Goal: Book appointment/travel/reservation

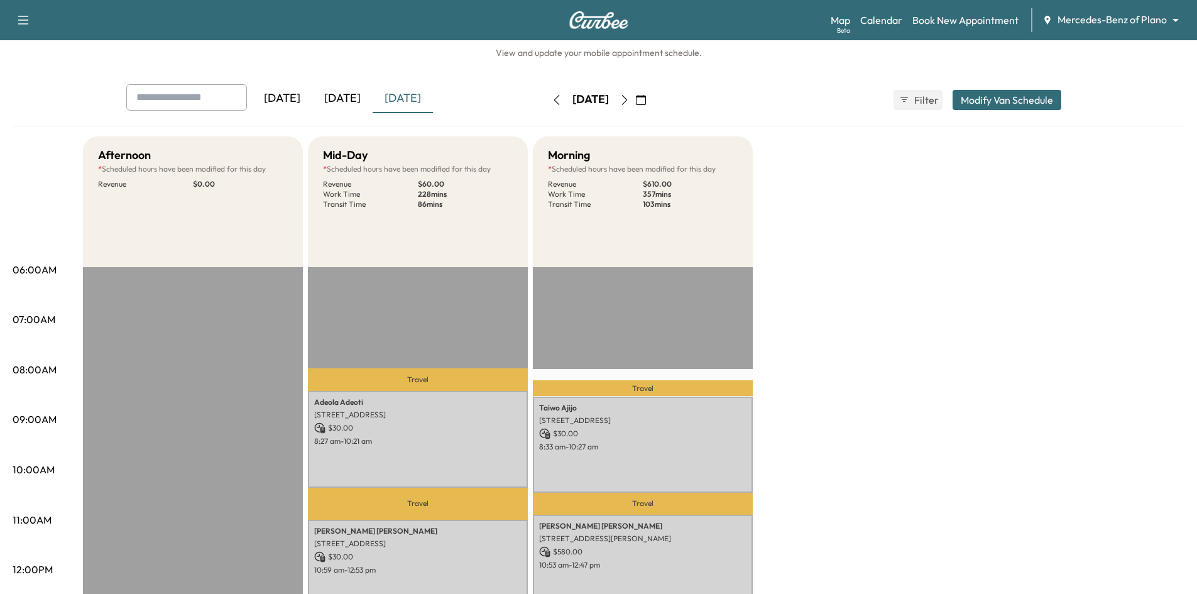
scroll to position [23, 0]
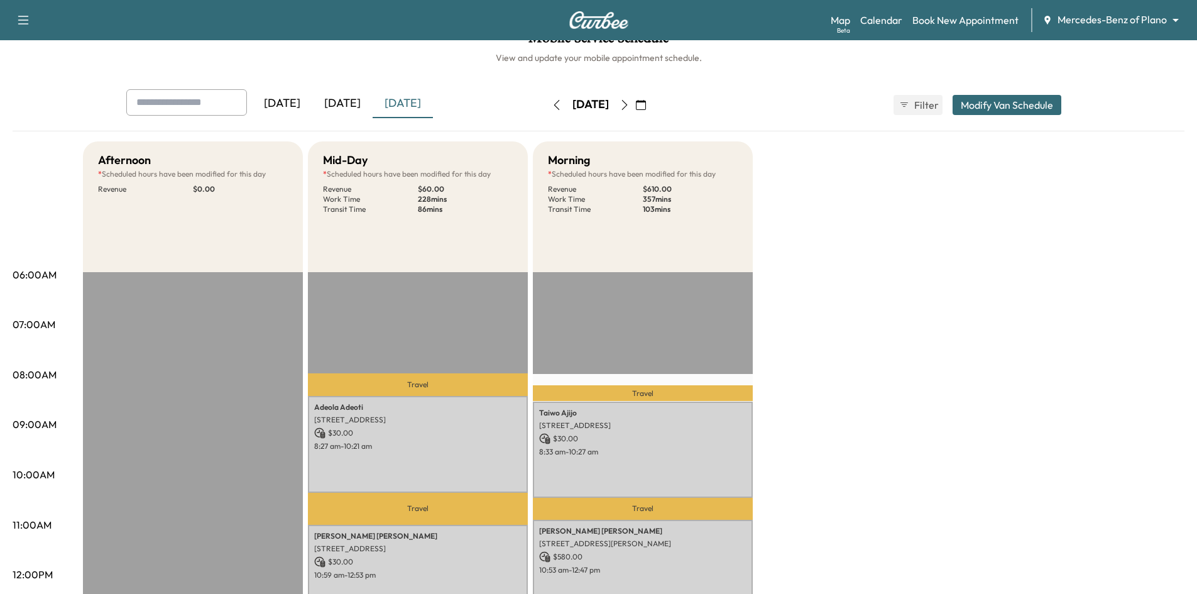
drag, startPoint x: 665, startPoint y: 105, endPoint x: 658, endPoint y: 107, distance: 6.8
click at [646, 104] on icon "button" at bounding box center [641, 105] width 10 height 10
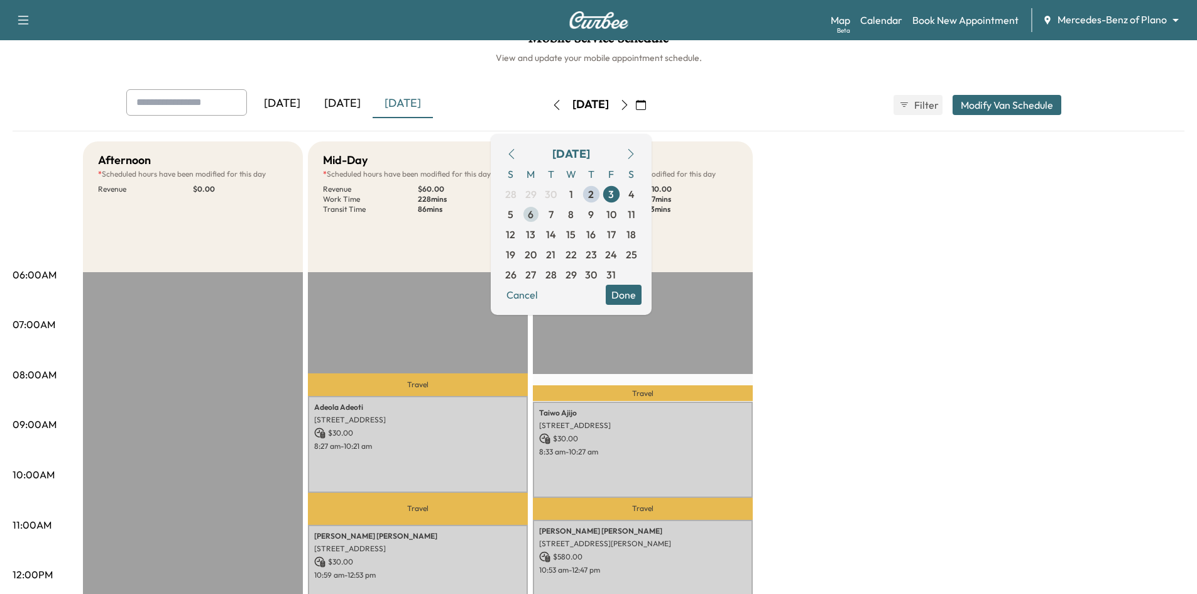
click at [533, 215] on span "6" at bounding box center [531, 214] width 6 height 15
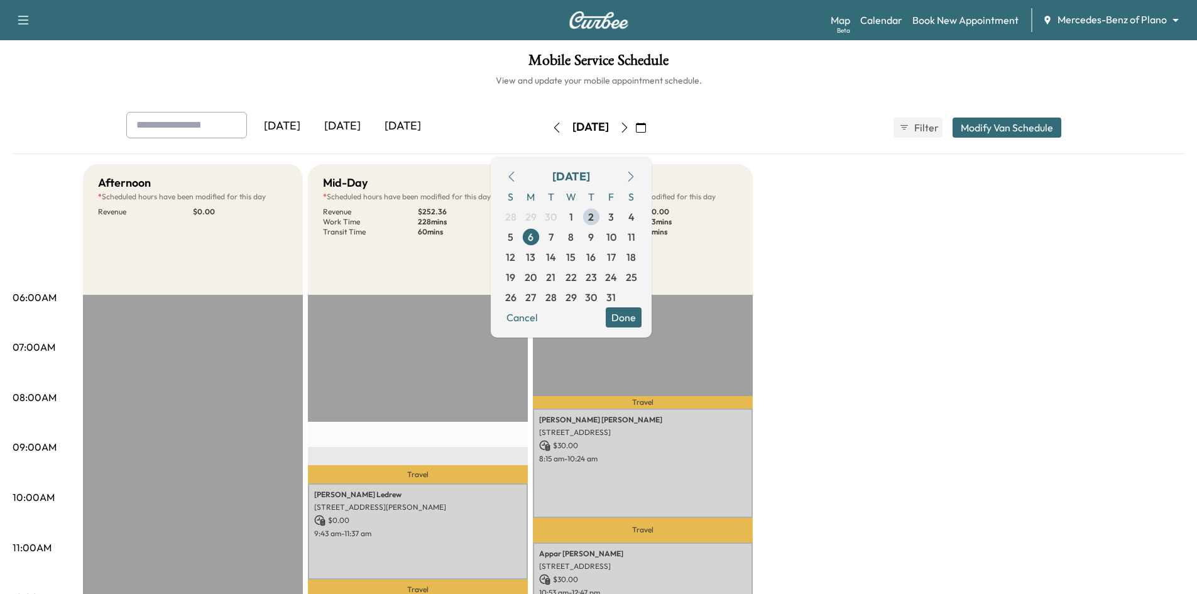
drag, startPoint x: 653, startPoint y: 319, endPoint x: 678, endPoint y: 339, distance: 32.1
click at [642, 318] on button "Done" at bounding box center [624, 317] width 36 height 20
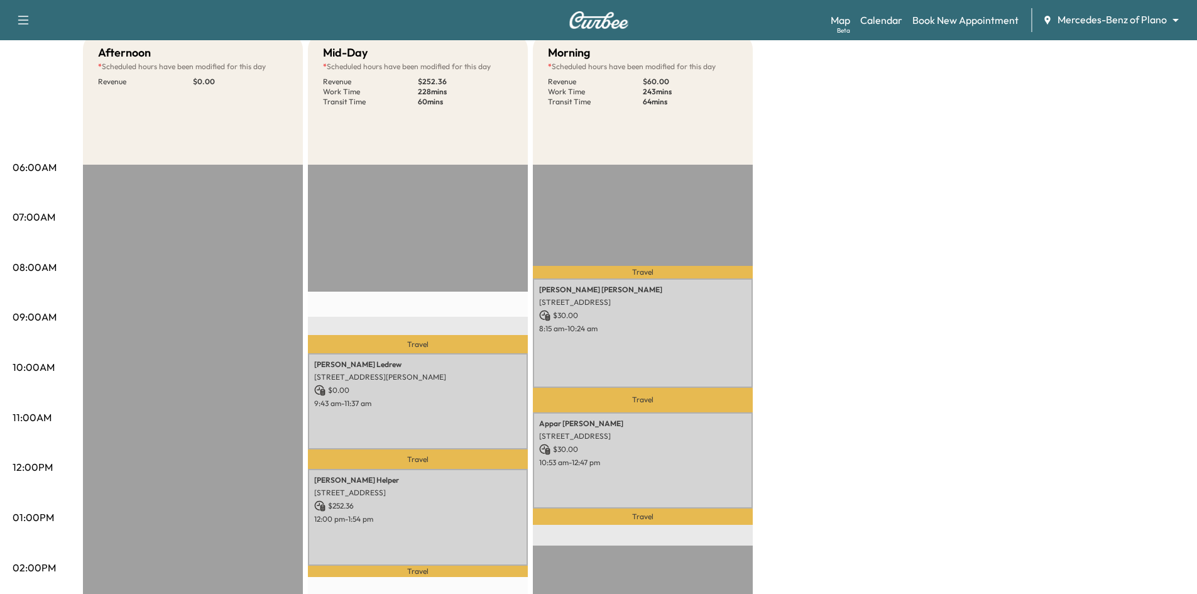
scroll to position [126, 0]
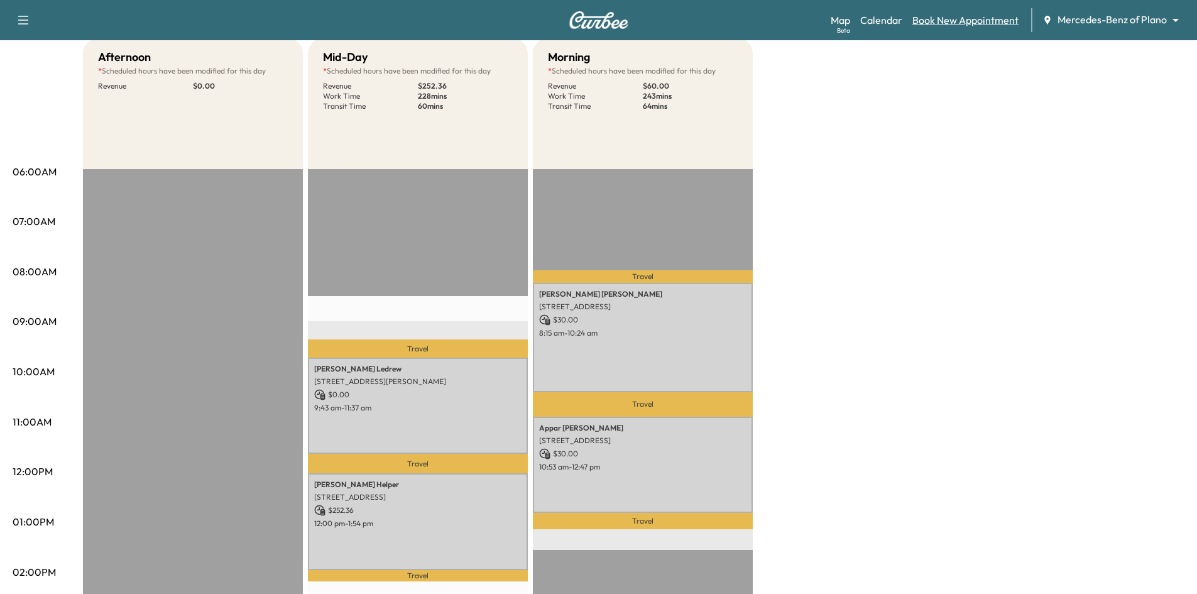
click at [967, 20] on link "Book New Appointment" at bounding box center [965, 20] width 106 height 15
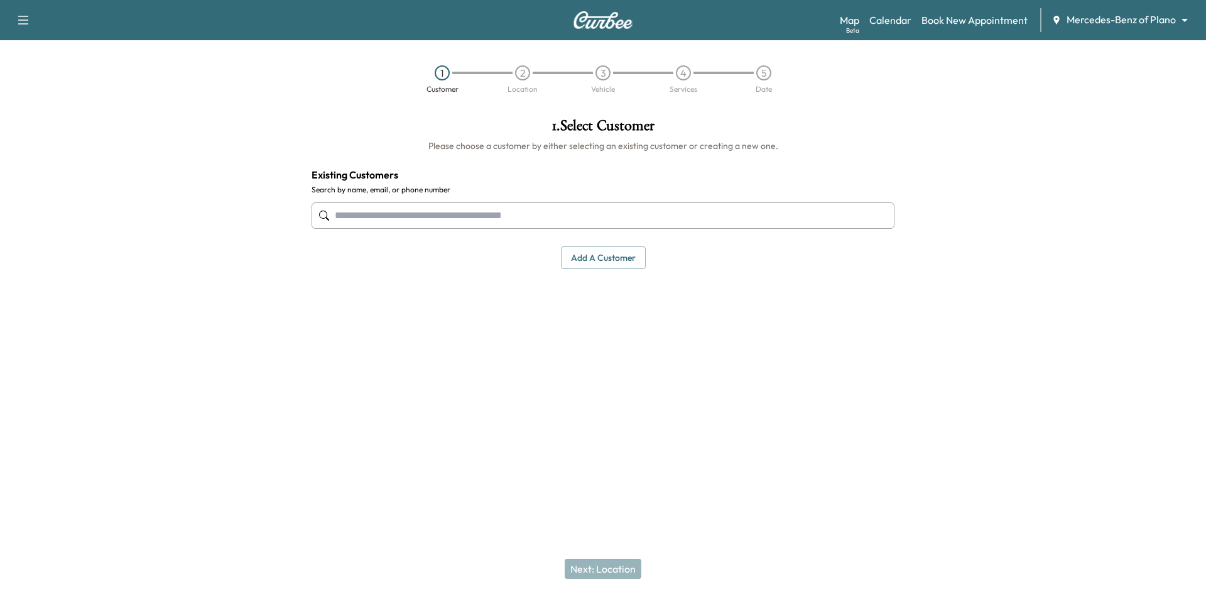
click at [563, 219] on input "text" at bounding box center [603, 215] width 583 height 26
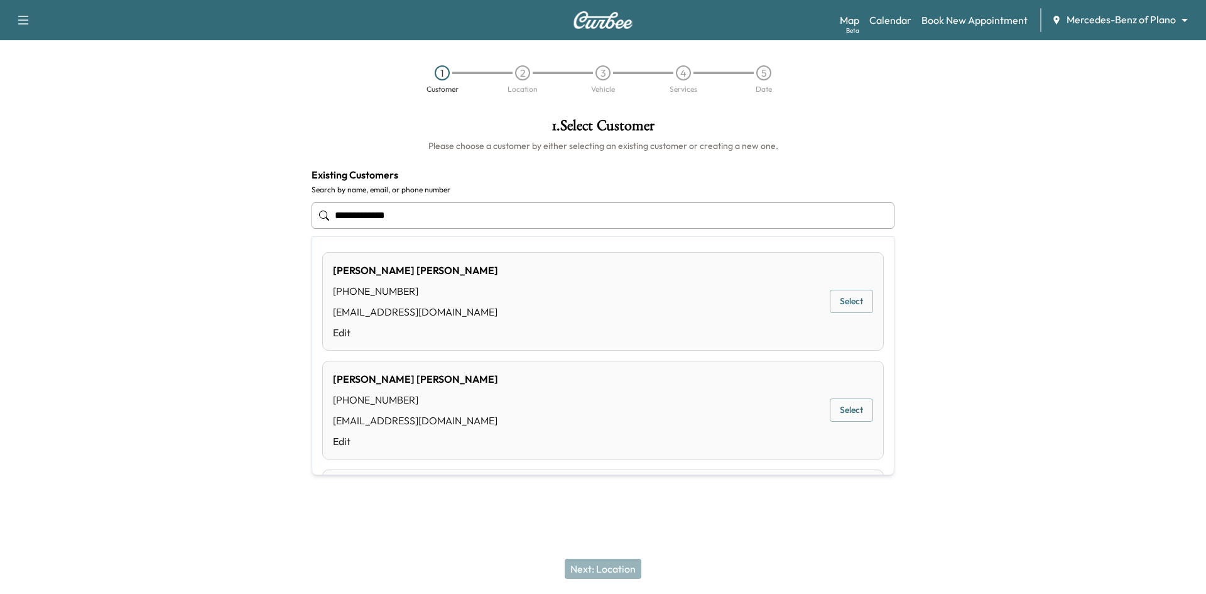
click at [845, 307] on button "Select" at bounding box center [851, 301] width 43 height 23
type input "**********"
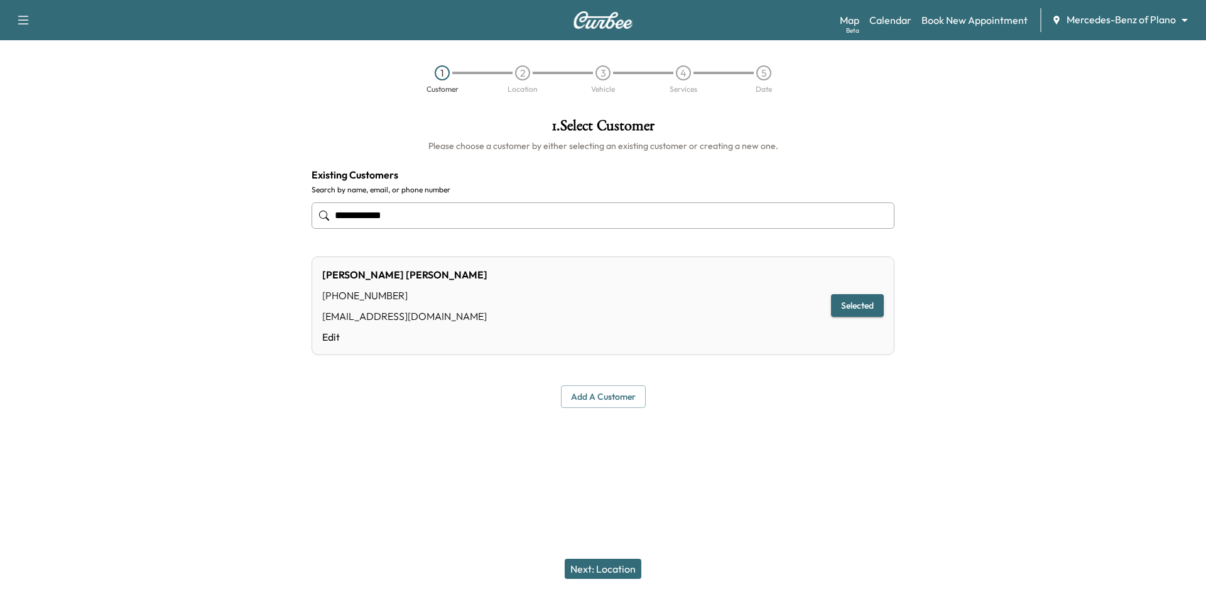
click at [637, 575] on button "Next: Location" at bounding box center [603, 569] width 77 height 20
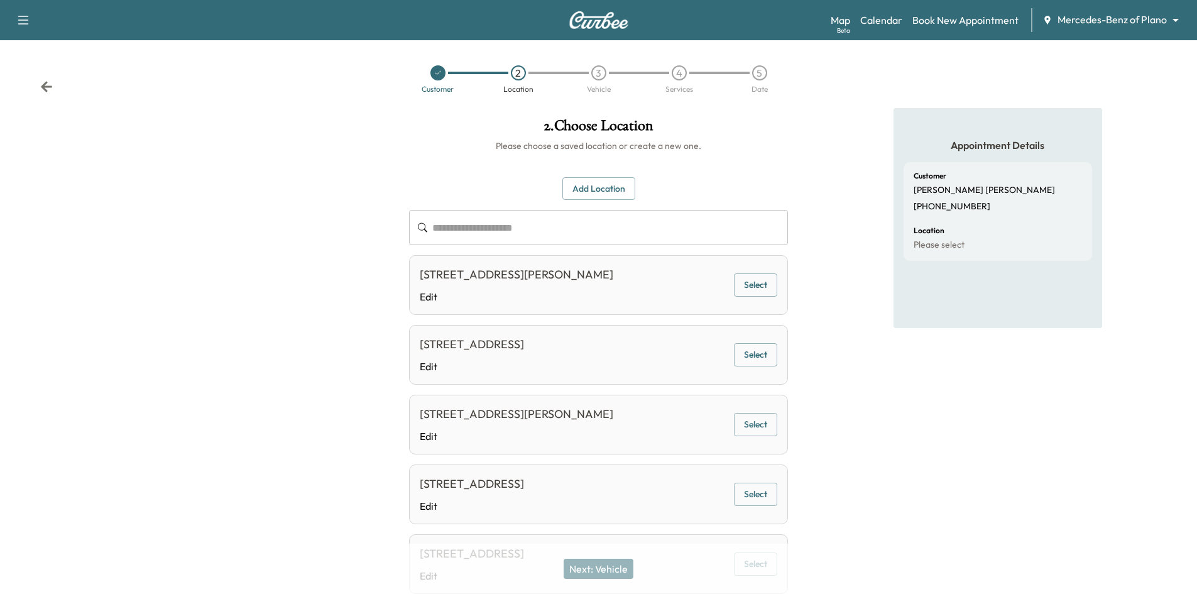
click at [751, 293] on button "Select" at bounding box center [755, 284] width 43 height 23
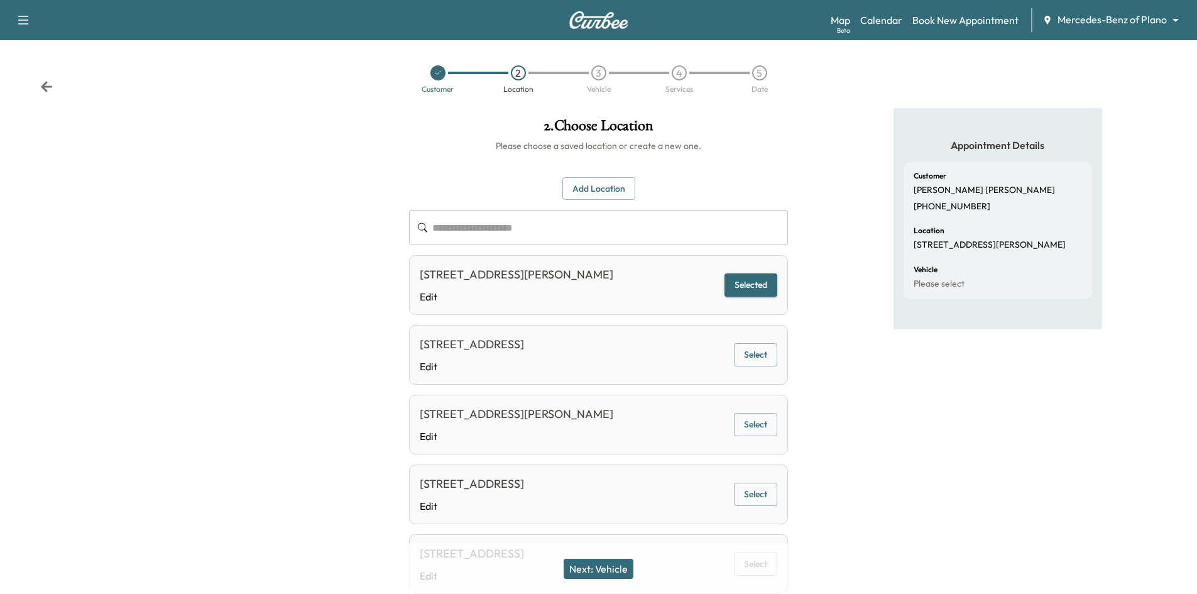
drag, startPoint x: 612, startPoint y: 567, endPoint x: 620, endPoint y: 537, distance: 31.1
click at [613, 567] on button "Next: Vehicle" at bounding box center [599, 569] width 70 height 20
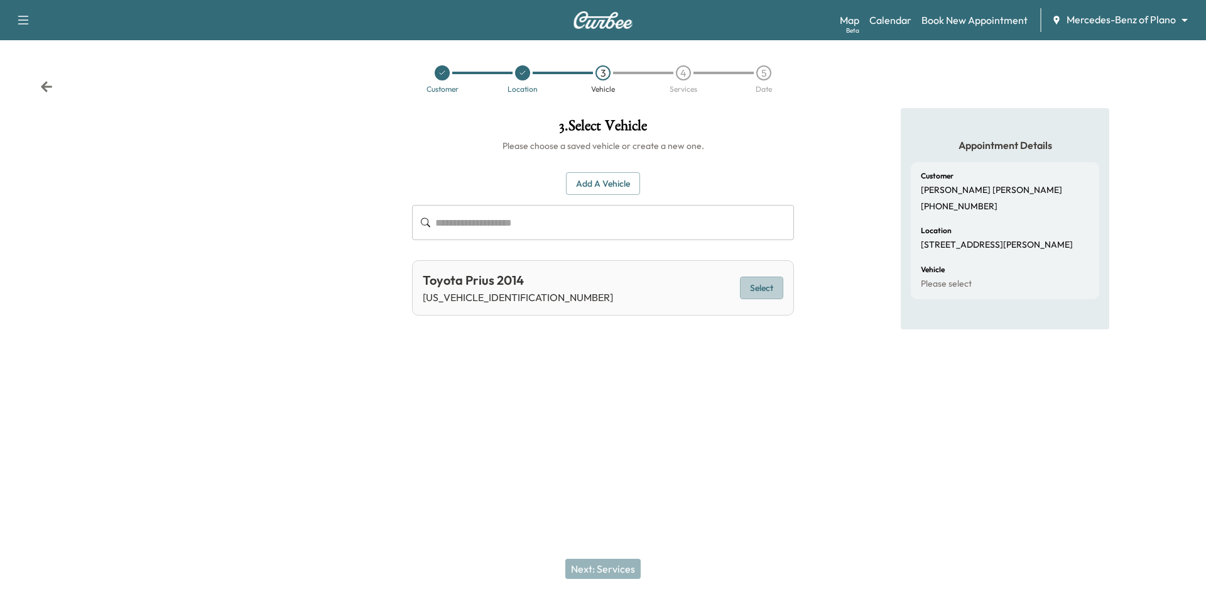
click at [755, 290] on button "Select" at bounding box center [761, 287] width 43 height 23
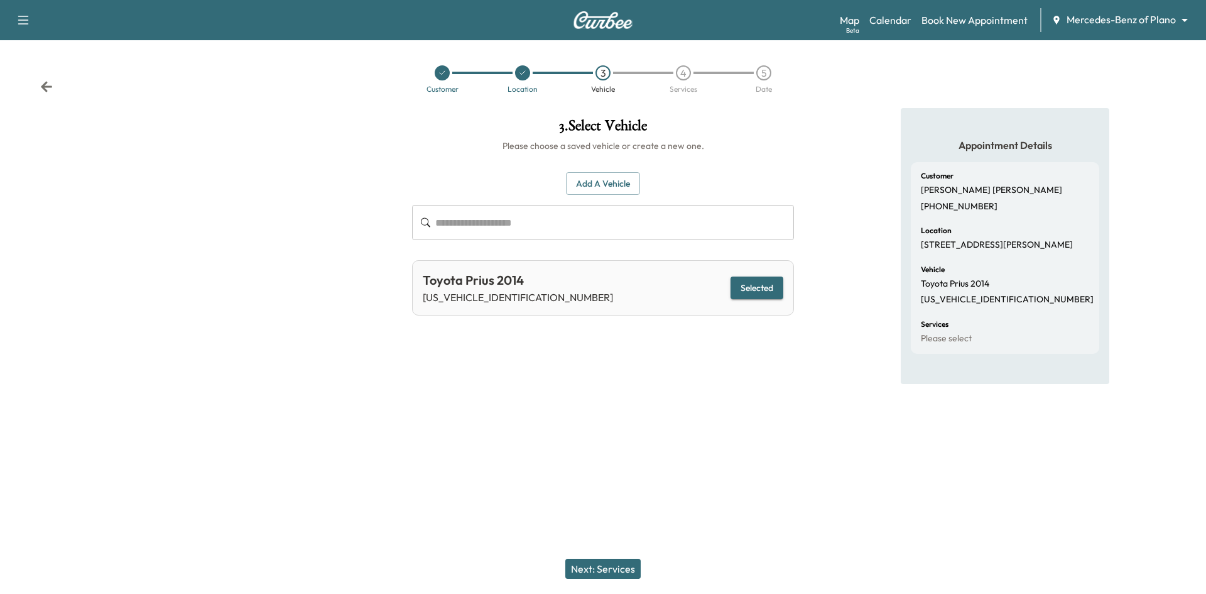
click at [615, 577] on button "Next: Services" at bounding box center [603, 569] width 75 height 20
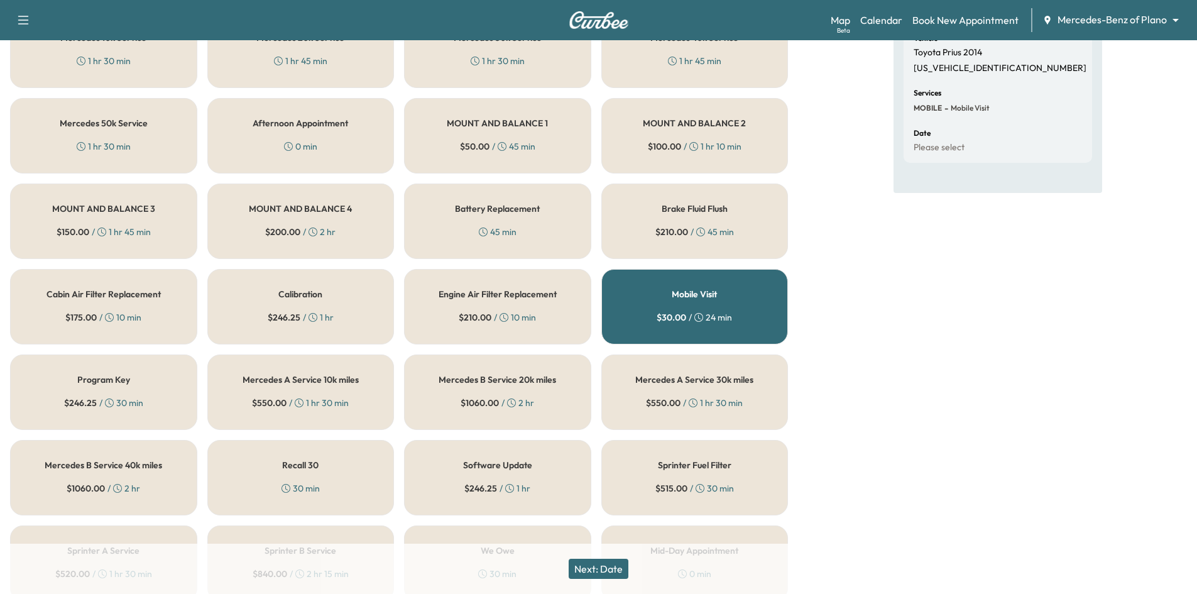
scroll to position [251, 0]
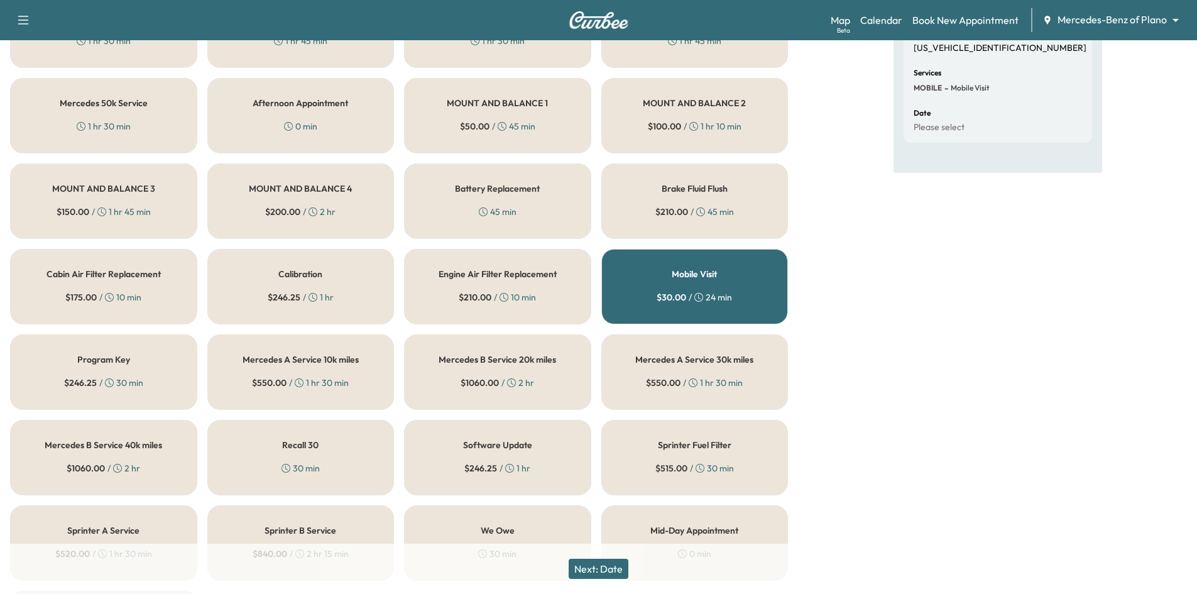
click at [160, 467] on div "Mercedes B Service 40k miles $ 1060.00 / 2 hr" at bounding box center [103, 457] width 187 height 75
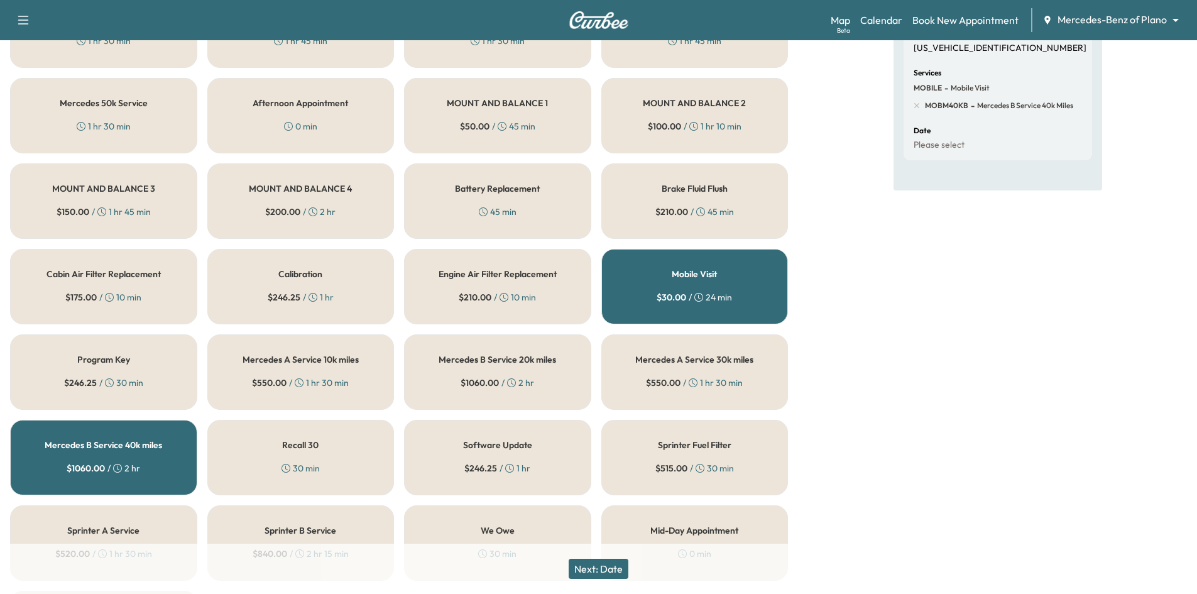
click at [596, 575] on button "Next: Date" at bounding box center [599, 569] width 60 height 20
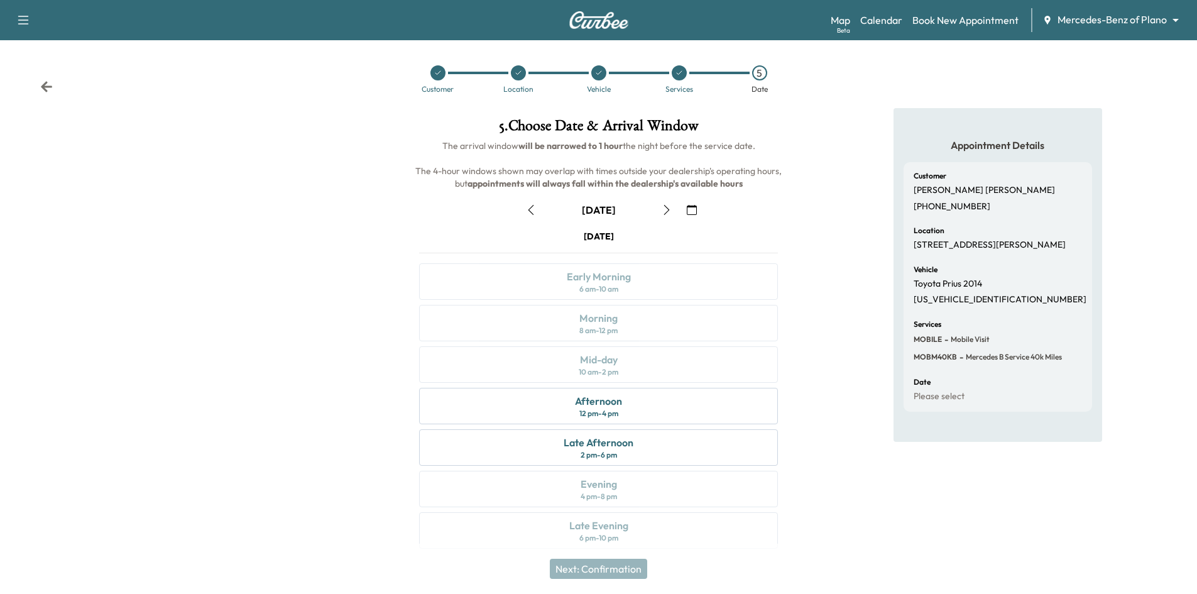
click at [665, 214] on icon "button" at bounding box center [667, 210] width 6 height 10
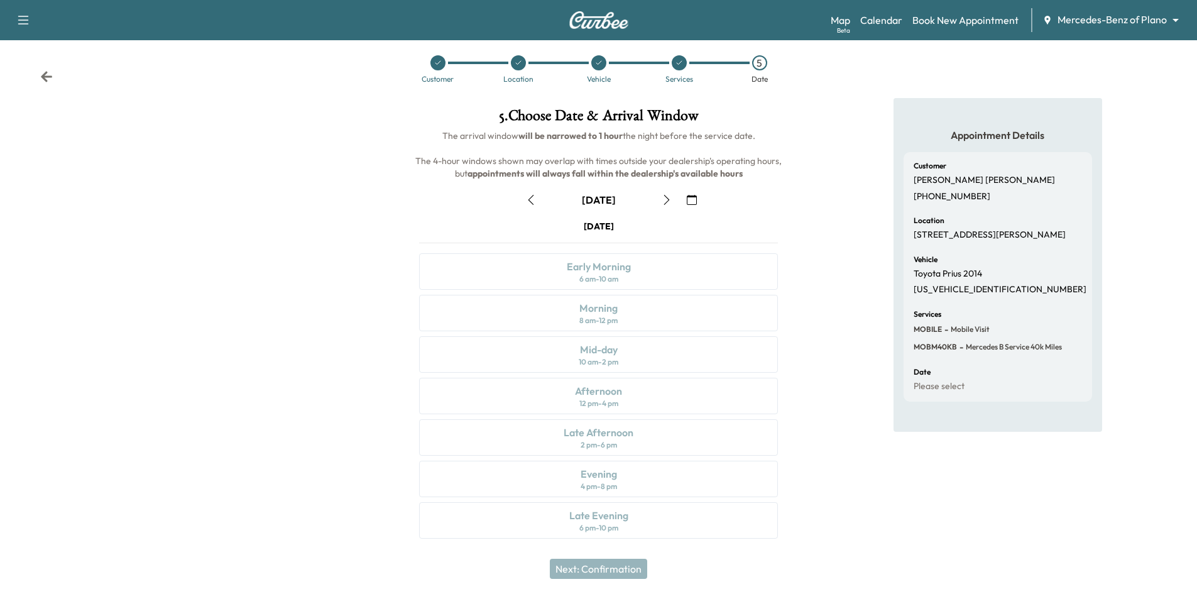
click at [664, 199] on icon "button" at bounding box center [667, 200] width 10 height 10
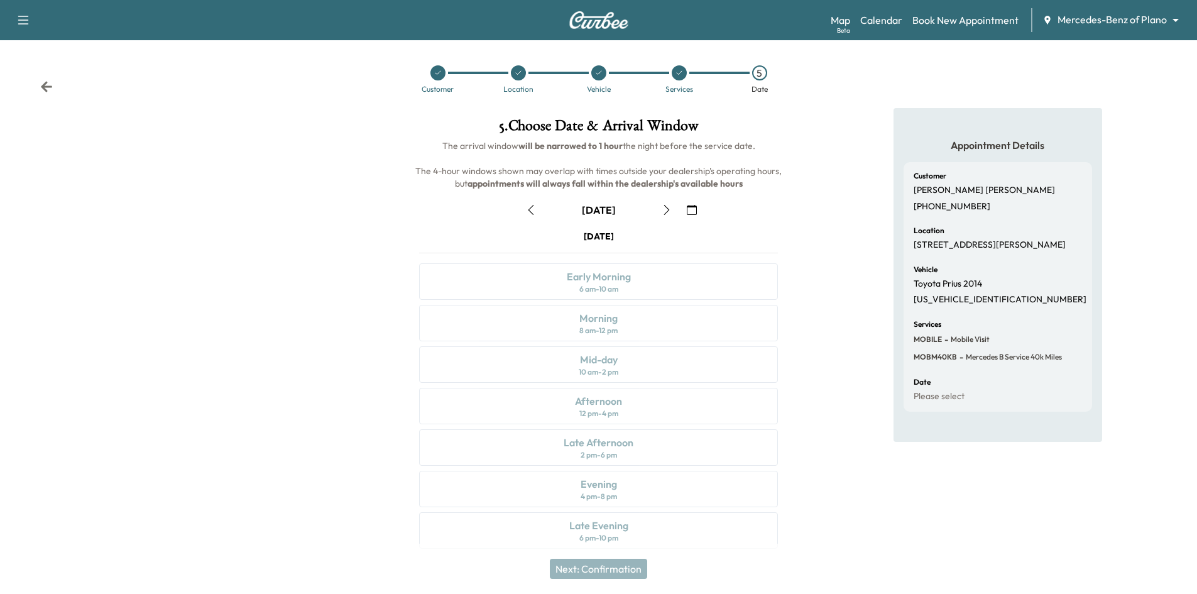
click at [665, 210] on icon "button" at bounding box center [667, 210] width 10 height 10
click at [689, 209] on icon "button" at bounding box center [692, 210] width 10 height 10
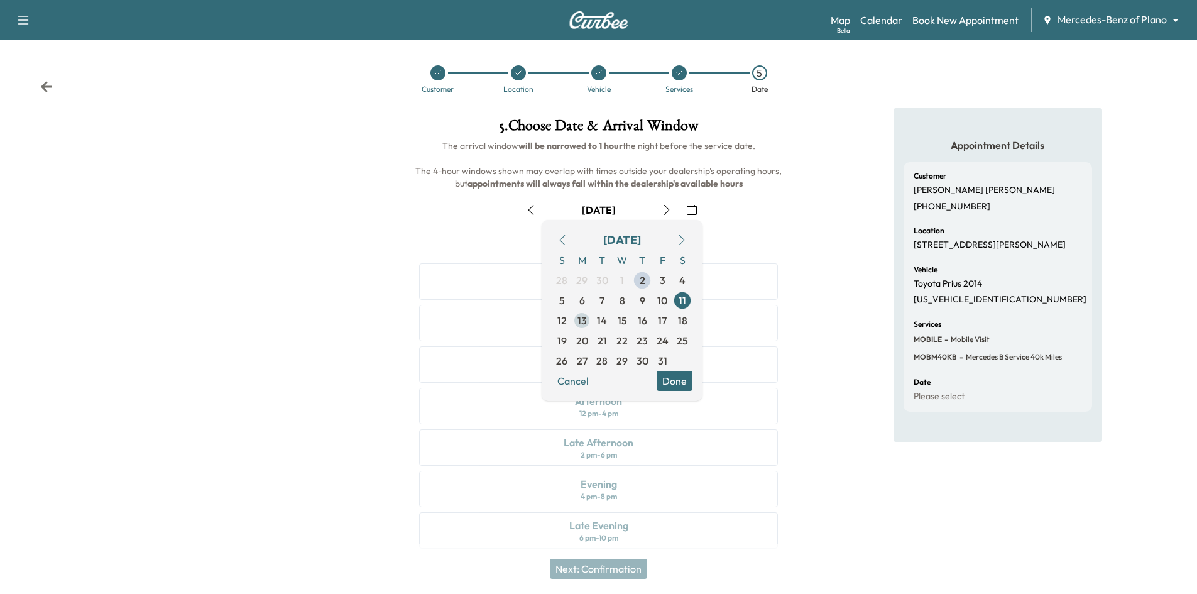
click at [582, 321] on span "13" at bounding box center [581, 320] width 9 height 15
click at [769, 223] on div "October [DATE] S M T W T F S 28 29 30 1 2 3 4 5 6 7 8 9 10 11 12 13 14 15 16 17…" at bounding box center [598, 372] width 379 height 364
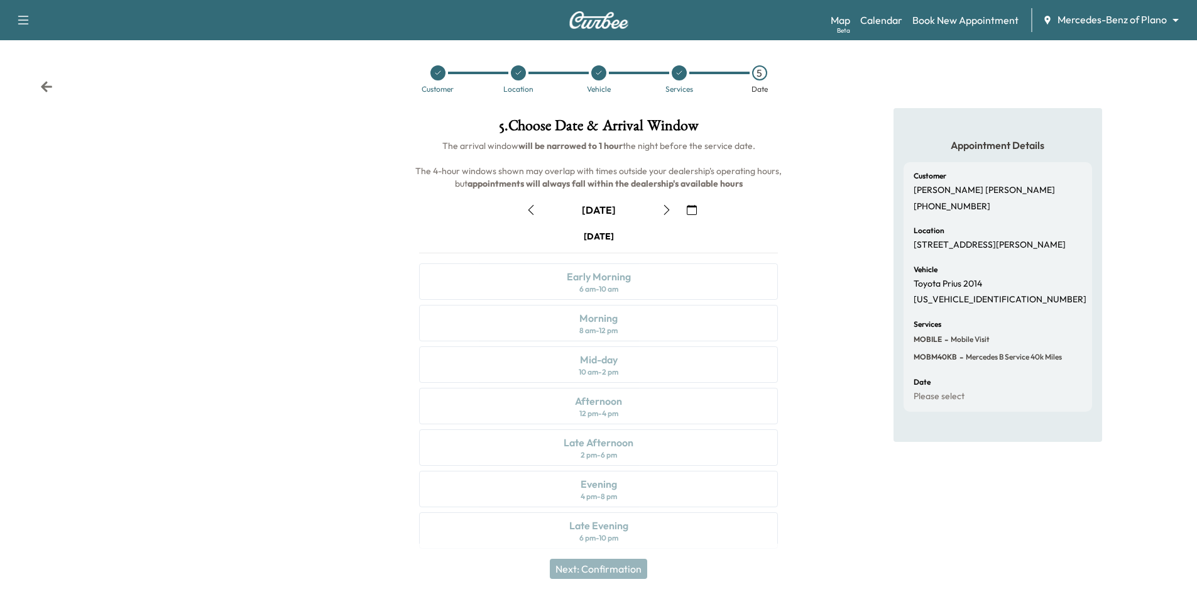
click at [668, 209] on icon "button" at bounding box center [667, 210] width 6 height 10
click at [669, 209] on icon "button" at bounding box center [667, 210] width 10 height 10
click at [531, 211] on icon "button" at bounding box center [531, 210] width 10 height 10
click at [871, 18] on link "Calendar" at bounding box center [881, 20] width 42 height 15
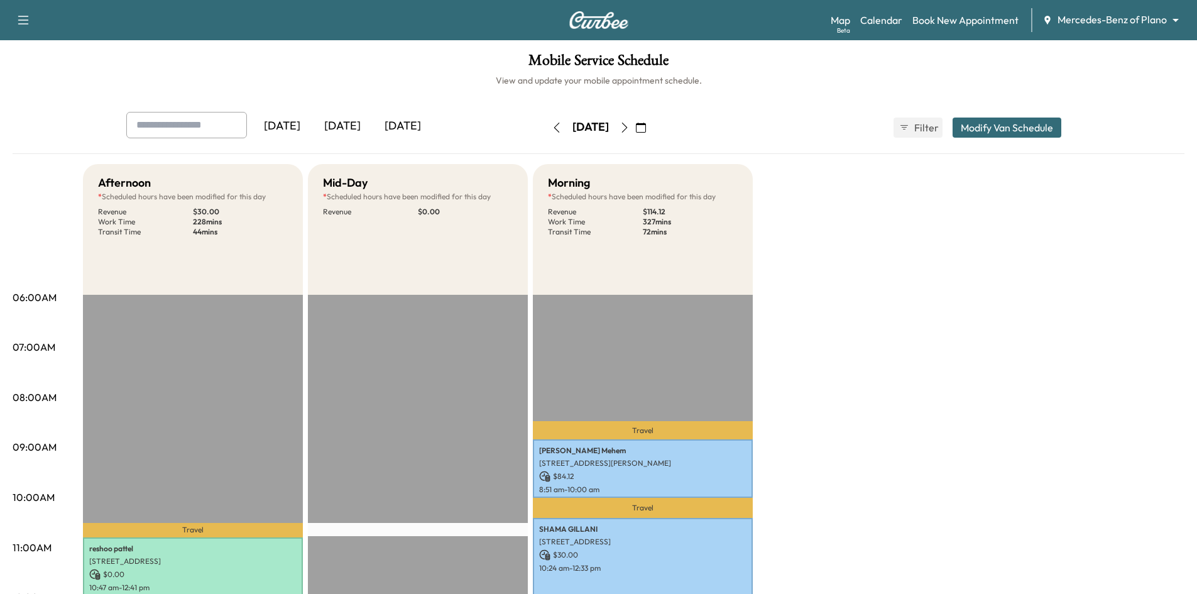
click at [420, 126] on div "[DATE]" at bounding box center [403, 126] width 60 height 29
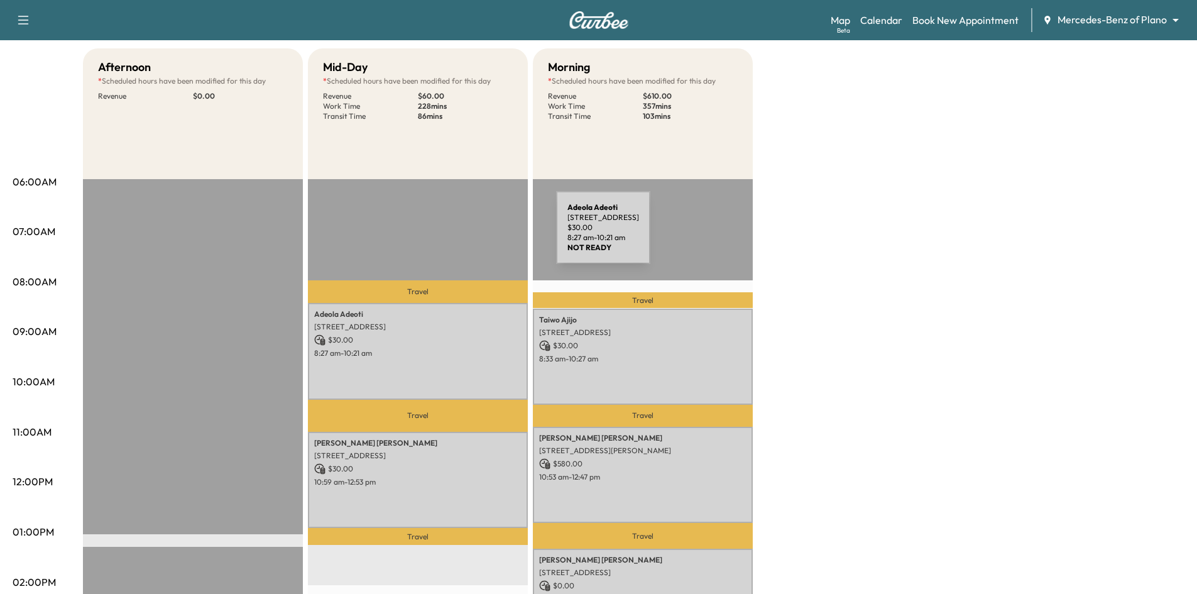
scroll to position [251, 0]
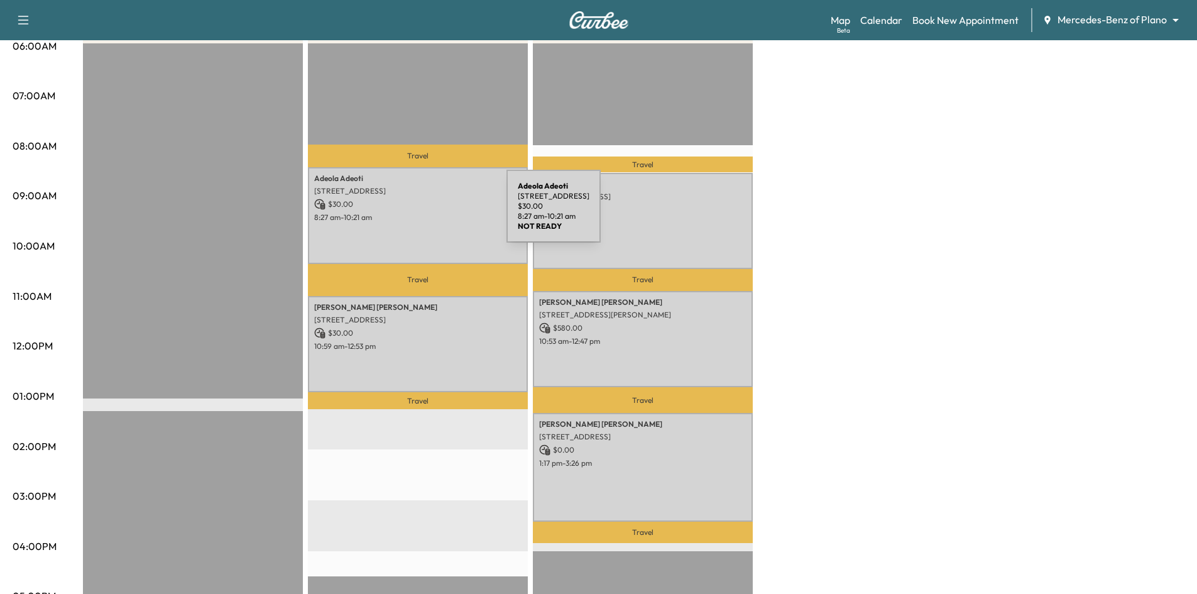
click at [412, 214] on p "8:27 am - 10:21 am" at bounding box center [417, 217] width 207 height 10
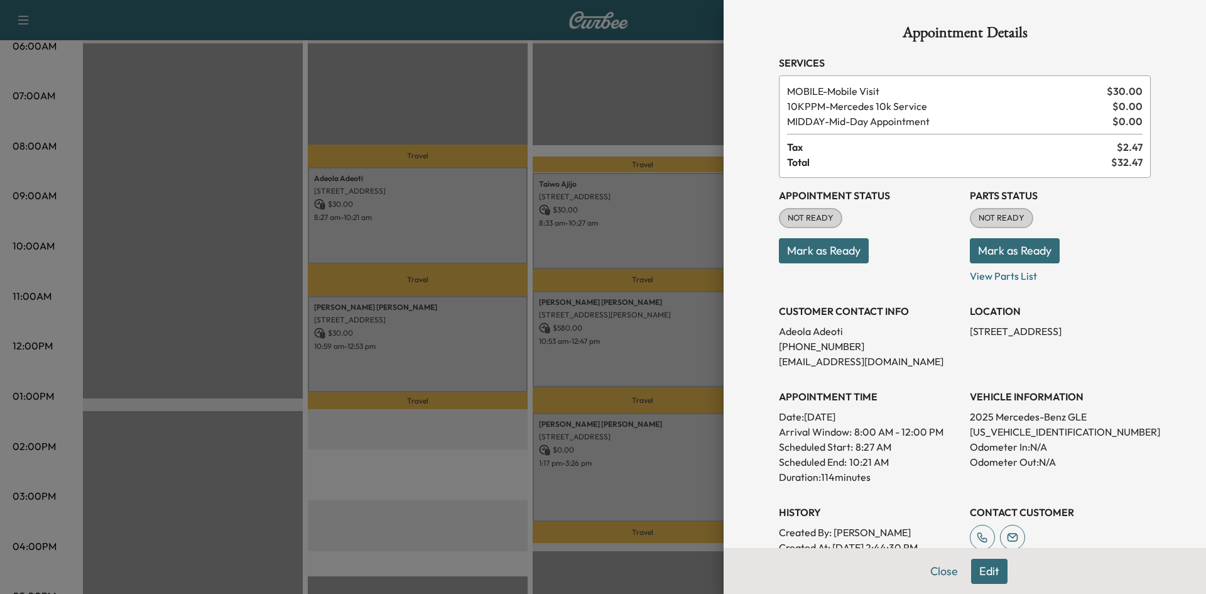
click at [830, 254] on button "Mark as Ready" at bounding box center [824, 250] width 90 height 25
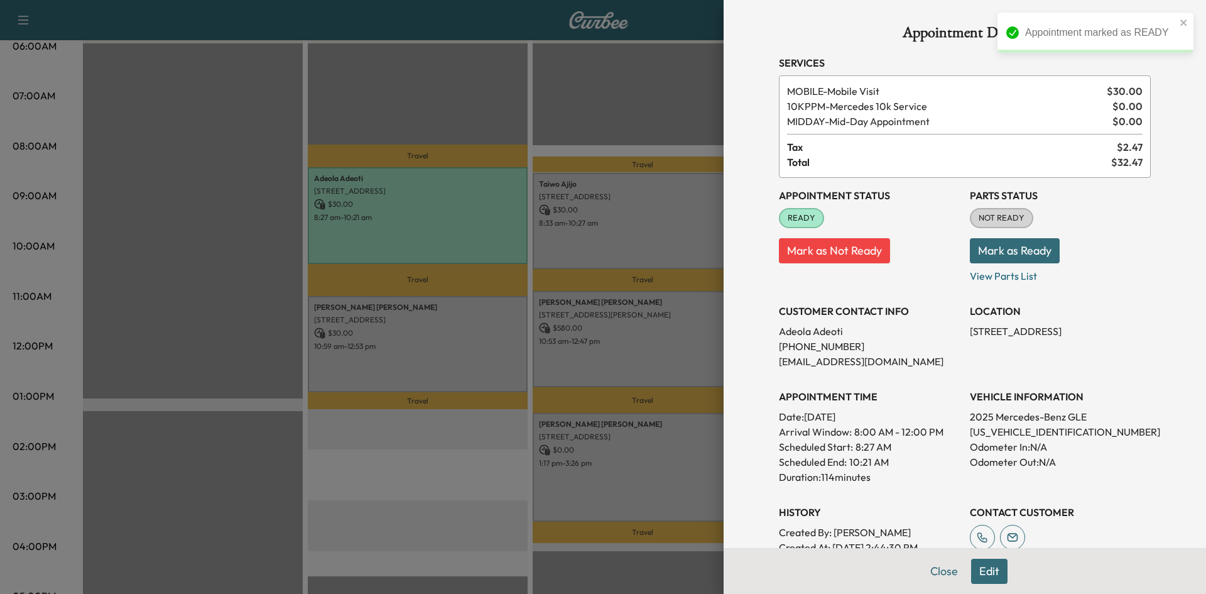
click at [630, 220] on div at bounding box center [603, 297] width 1206 height 594
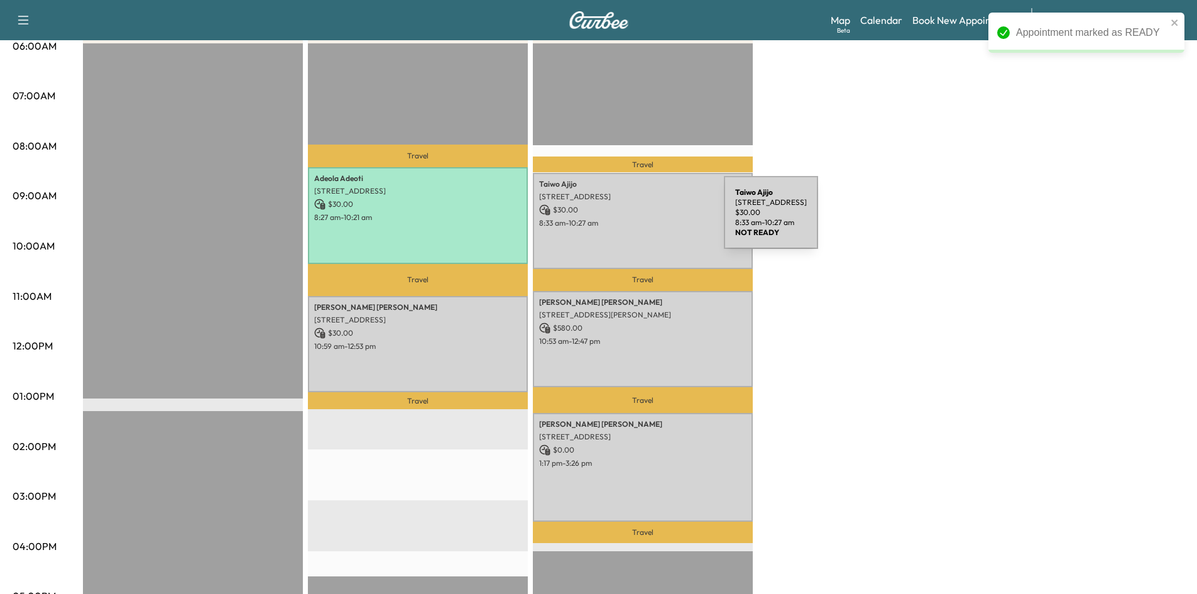
click at [630, 220] on p "8:33 am - 10:27 am" at bounding box center [642, 223] width 207 height 10
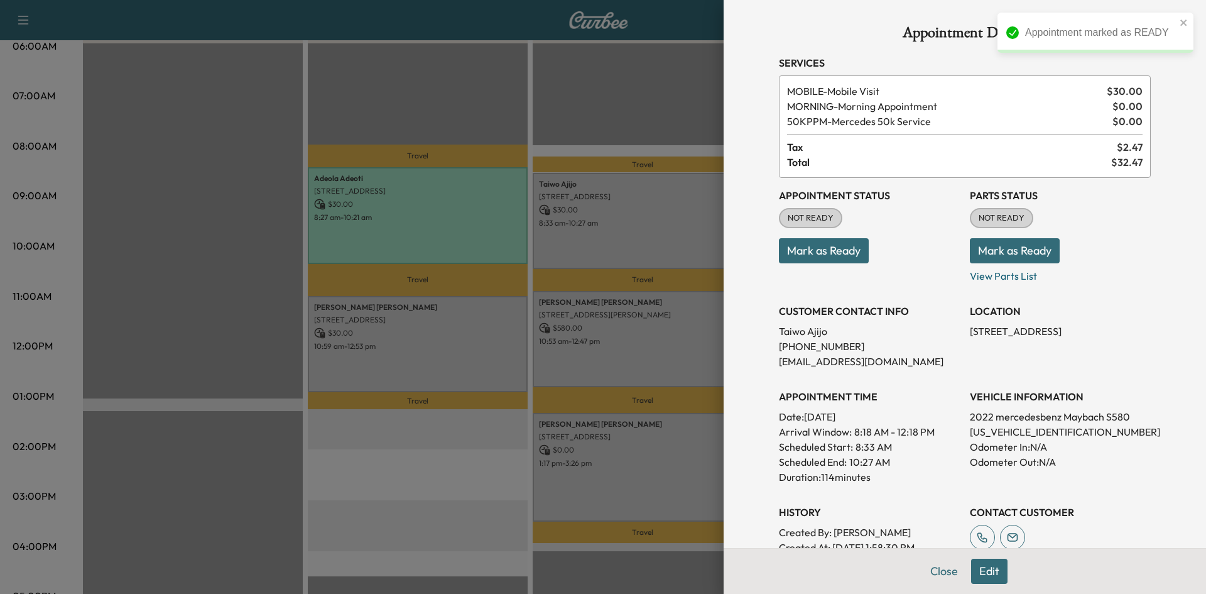
click at [844, 248] on button "Mark as Ready" at bounding box center [824, 250] width 90 height 25
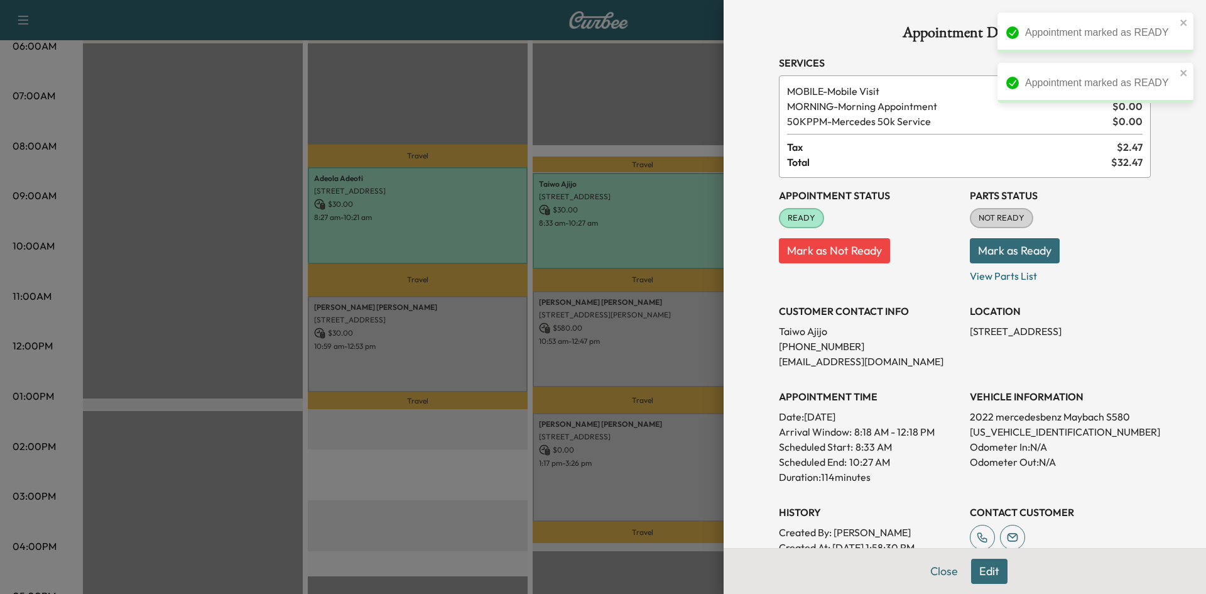
click at [649, 336] on div at bounding box center [603, 297] width 1206 height 594
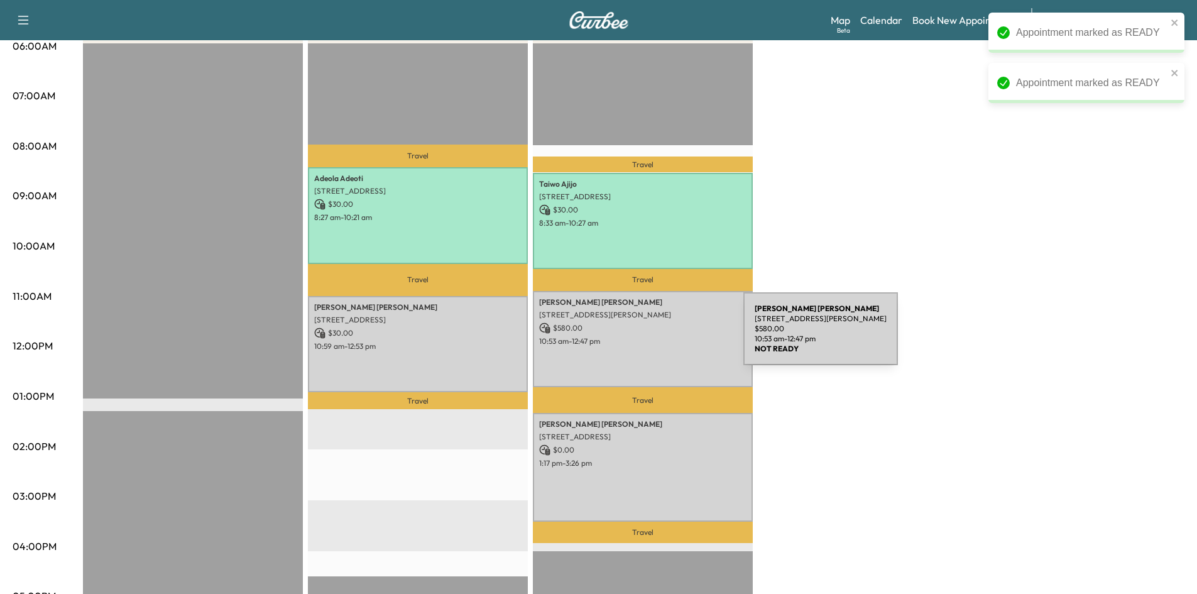
click at [650, 336] on p "10:53 am - 12:47 pm" at bounding box center [642, 341] width 207 height 10
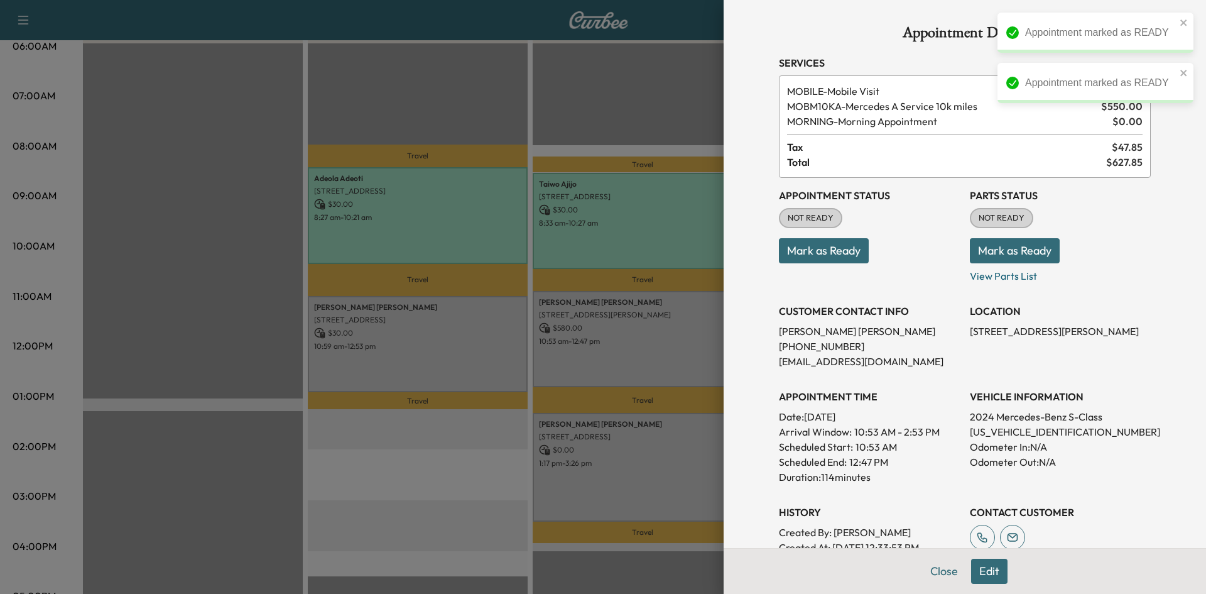
drag, startPoint x: 804, startPoint y: 257, endPoint x: 795, endPoint y: 260, distance: 8.5
click at [801, 259] on button "Mark as Ready" at bounding box center [824, 250] width 90 height 25
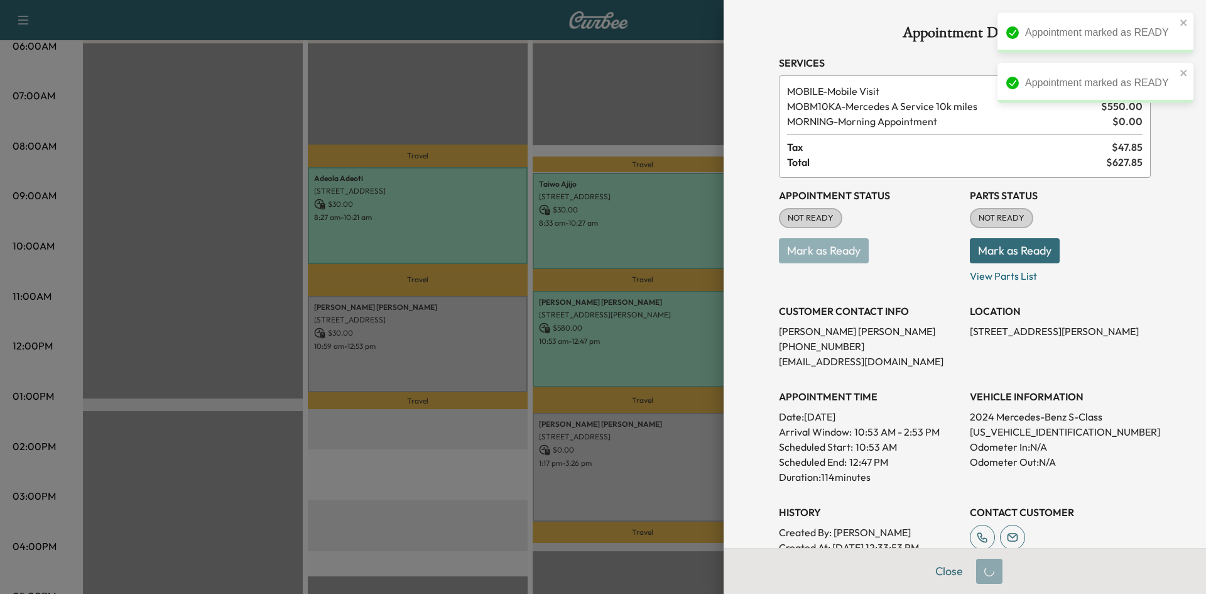
click at [638, 322] on div at bounding box center [603, 297] width 1206 height 594
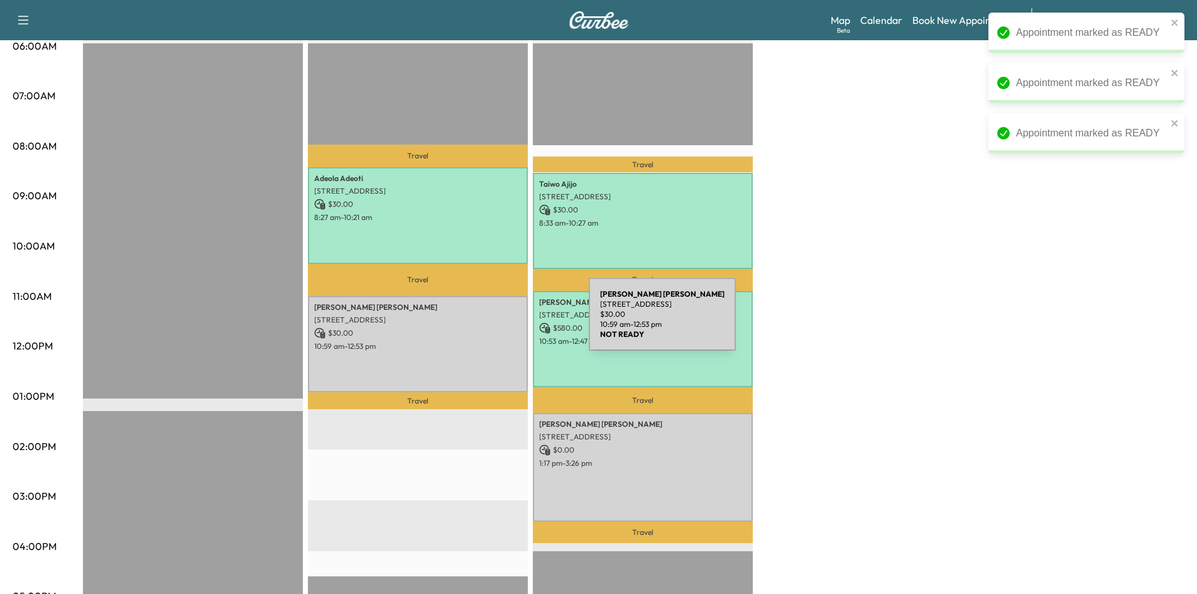
click at [468, 323] on div "[PERSON_NAME] [STREET_ADDRESS] $ 30.00 10:59 am - 12:53 pm" at bounding box center [418, 344] width 220 height 96
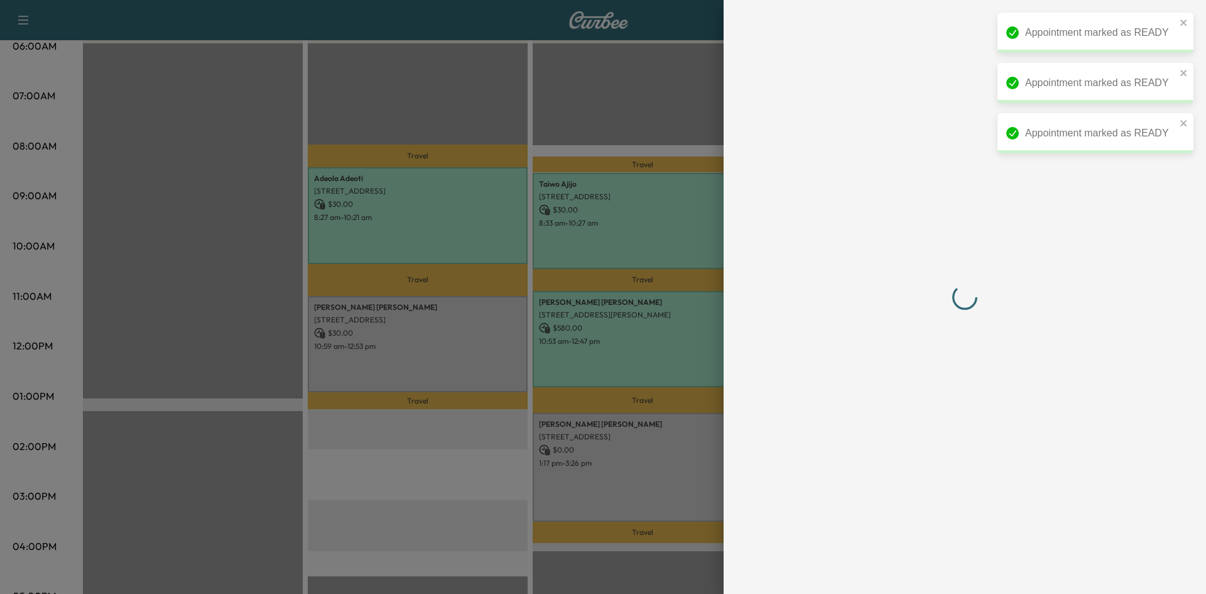
click at [471, 323] on div at bounding box center [603, 297] width 1206 height 594
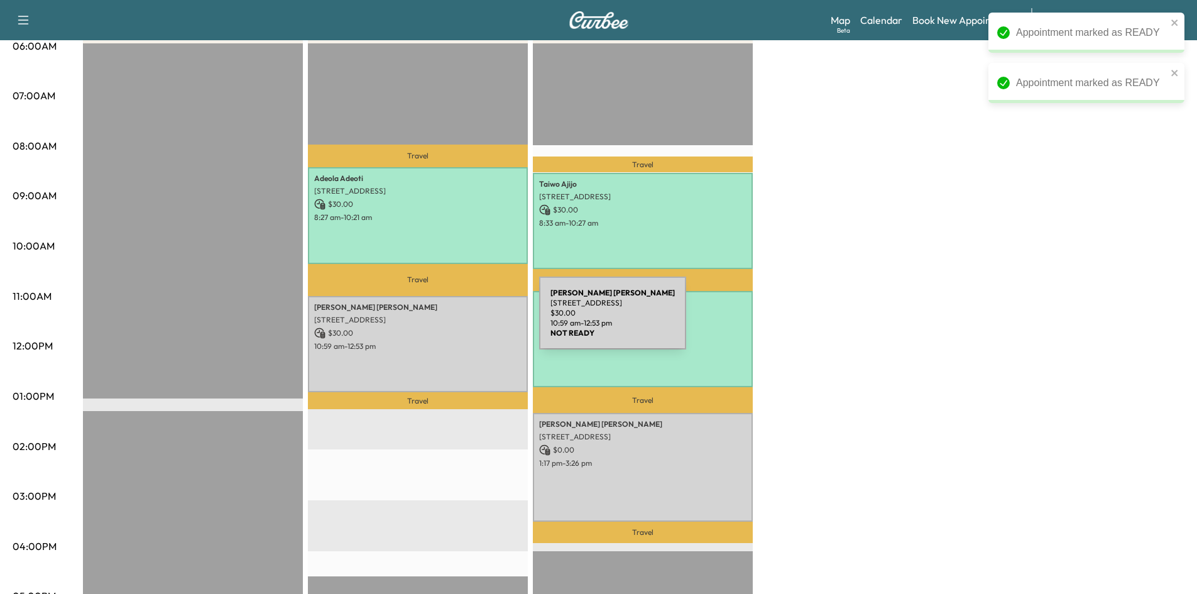
click at [445, 322] on p "[STREET_ADDRESS]" at bounding box center [417, 320] width 207 height 10
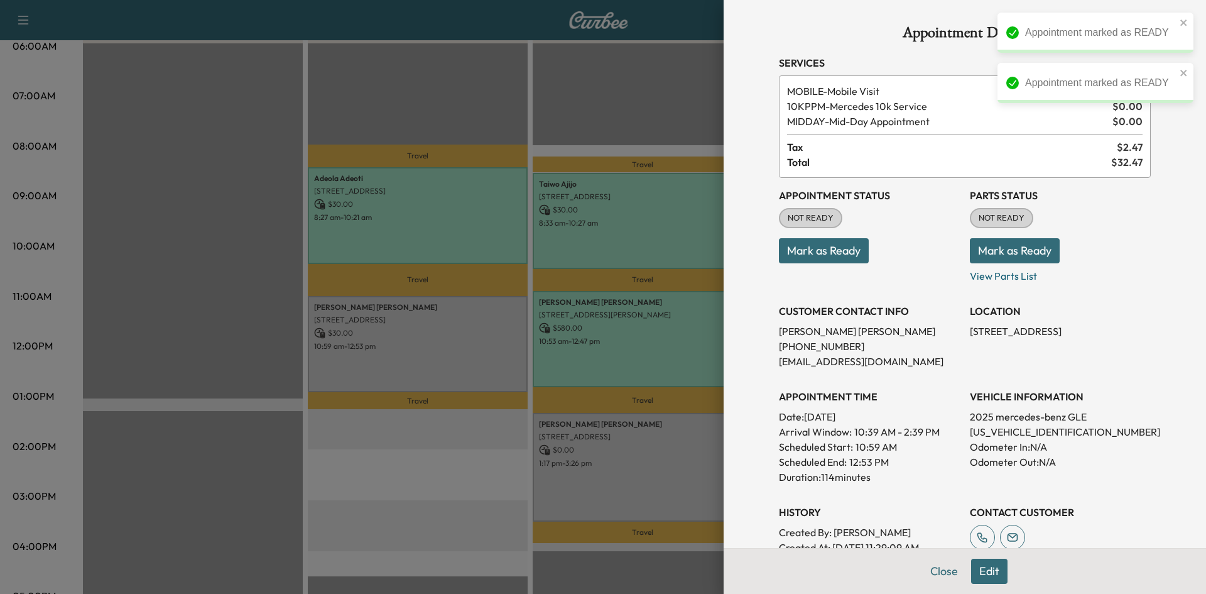
click at [843, 260] on button "Mark as Ready" at bounding box center [824, 250] width 90 height 25
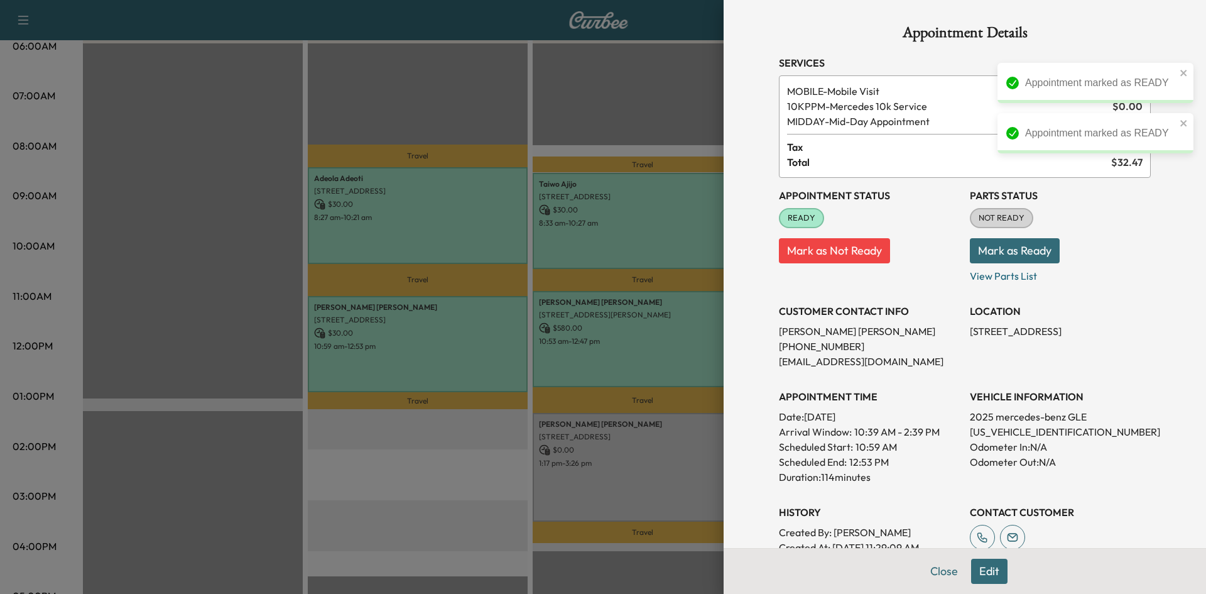
click at [640, 432] on div at bounding box center [603, 297] width 1206 height 594
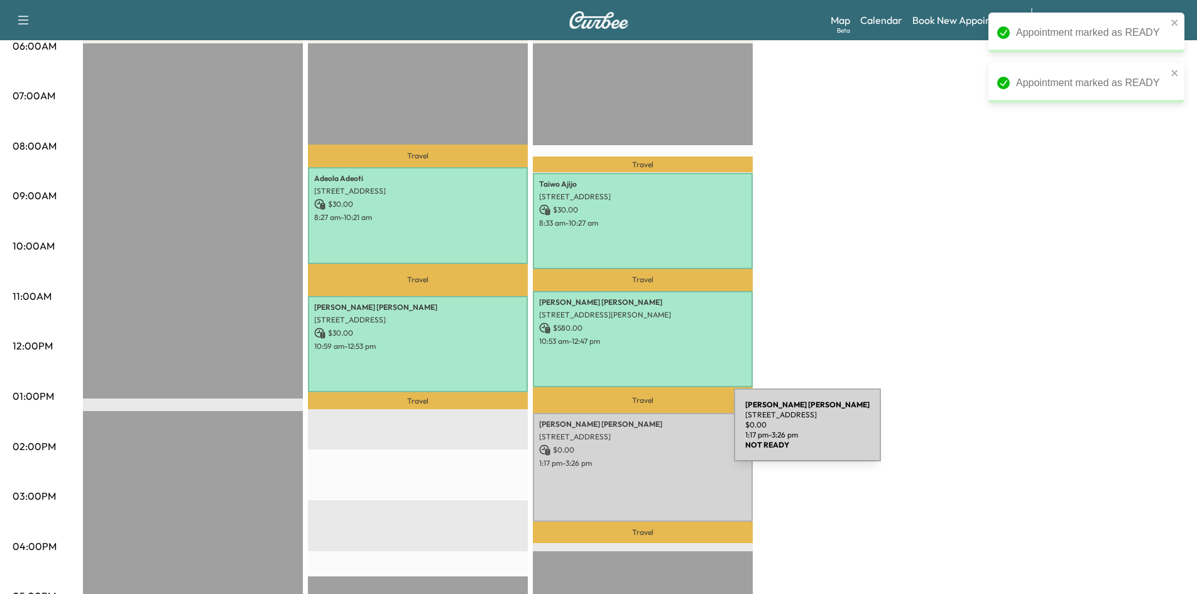
click at [640, 432] on p "[STREET_ADDRESS]" at bounding box center [642, 437] width 207 height 10
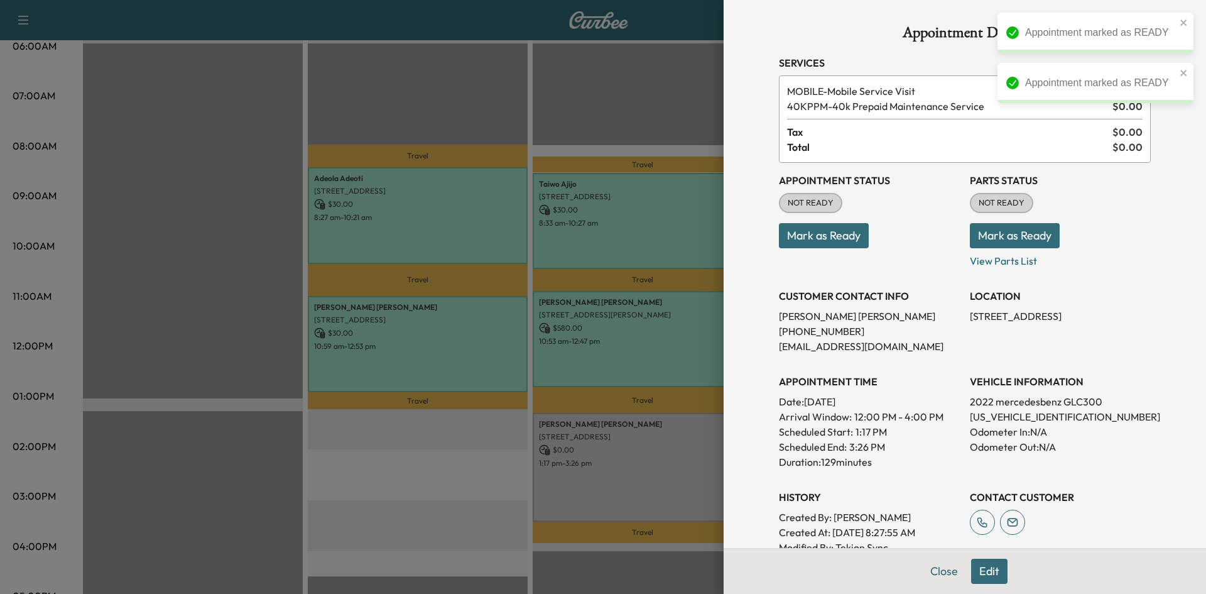
drag, startPoint x: 808, startPoint y: 236, endPoint x: 609, endPoint y: 287, distance: 205.6
click at [808, 238] on button "Mark as Ready" at bounding box center [824, 235] width 90 height 25
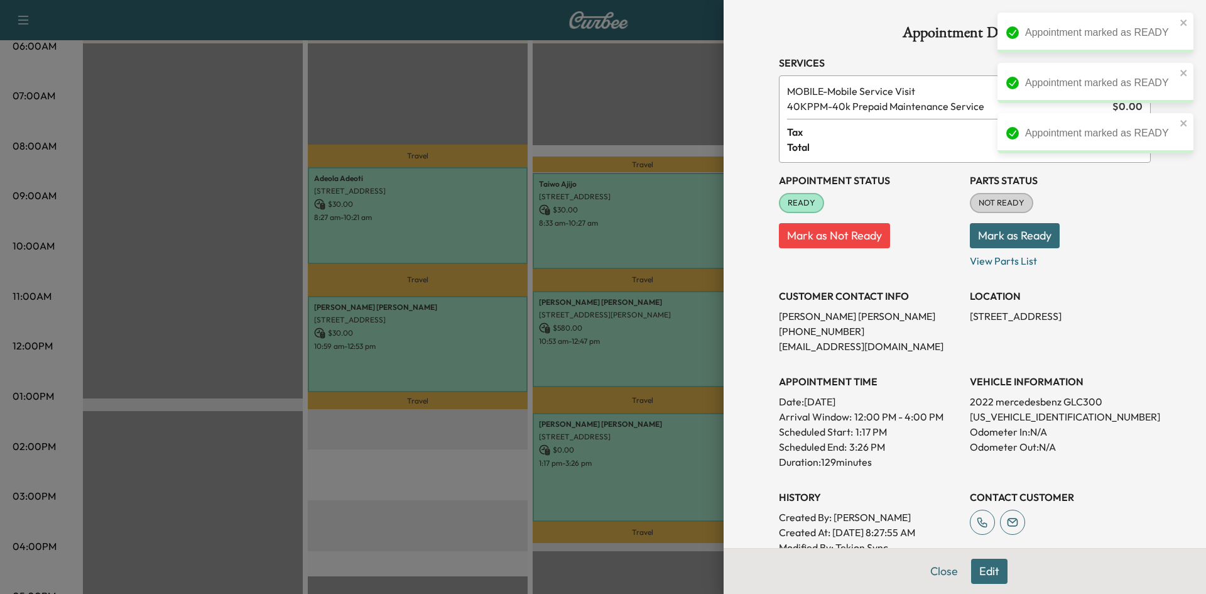
click at [501, 443] on div at bounding box center [603, 297] width 1206 height 594
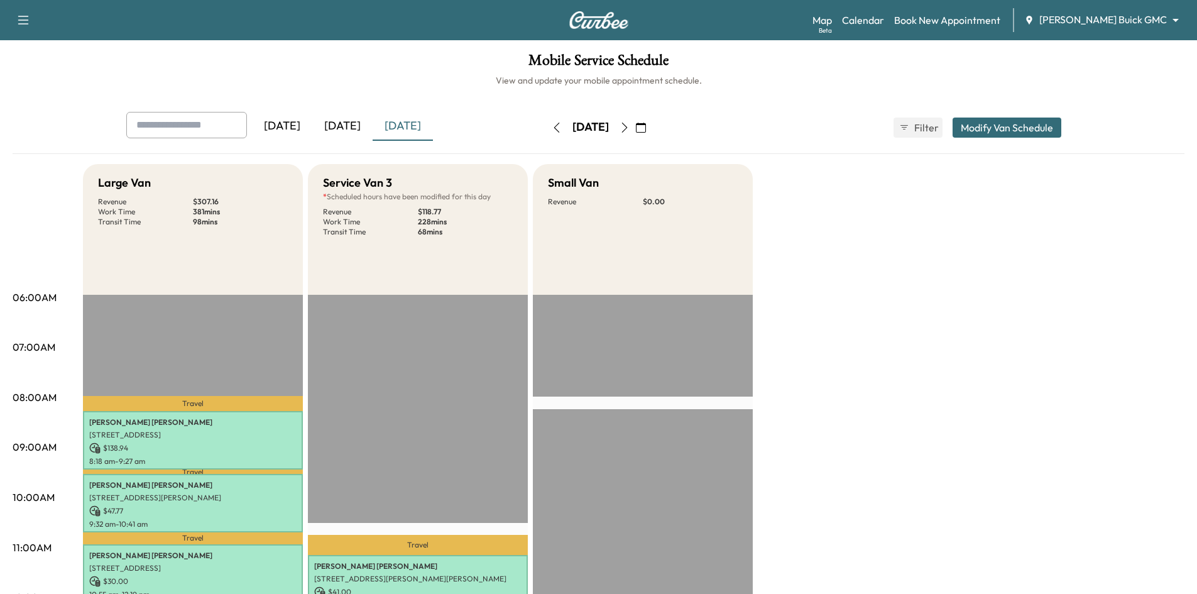
click at [296, 121] on div "[DATE]" at bounding box center [282, 126] width 60 height 29
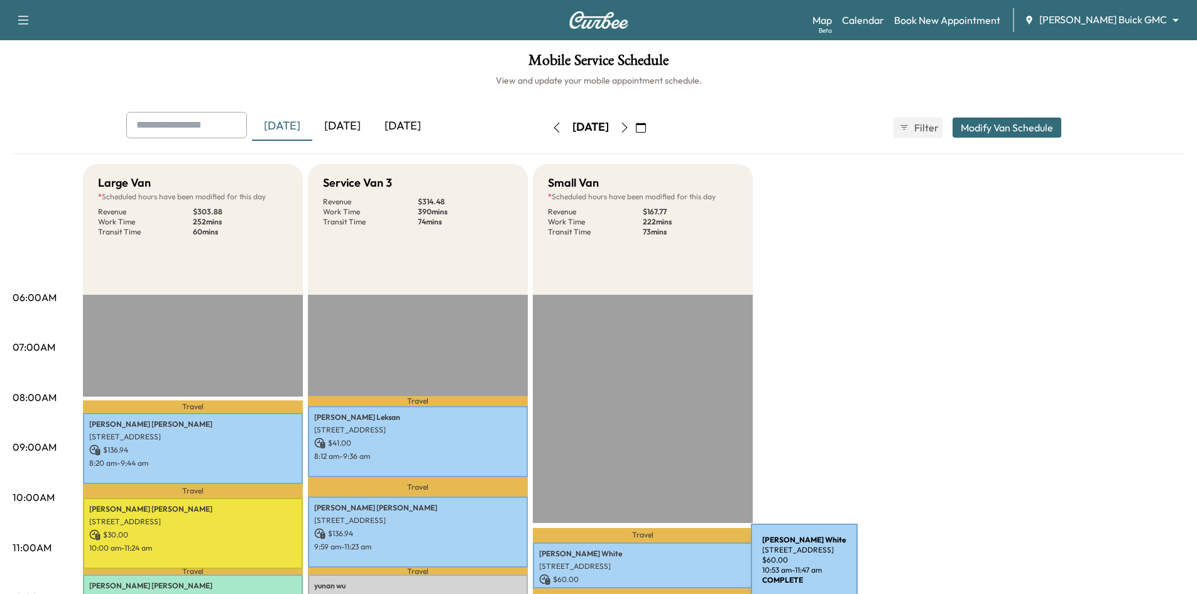
click at [657, 569] on div "Dave White 1452 ROYAL OAKS DR, FRISCO, TX 75036, USA $ 60.00 10:53 am - 11:47 am" at bounding box center [643, 565] width 220 height 46
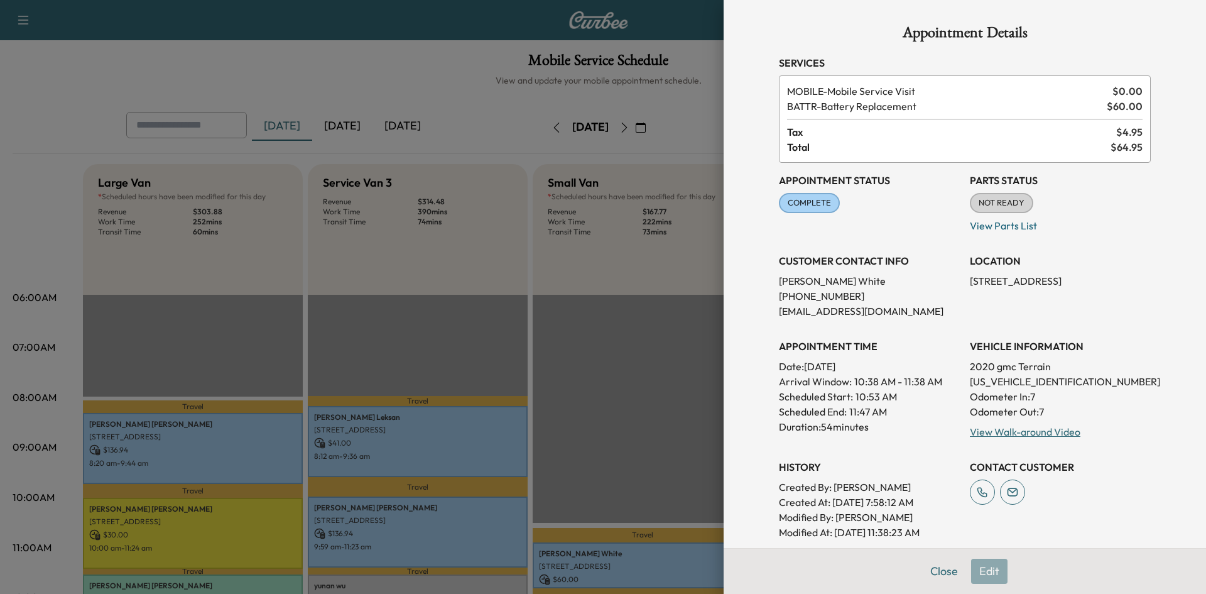
click at [1005, 379] on p "3GKALMEV2LL180679" at bounding box center [1060, 381] width 181 height 15
copy p "3GKALMEV2LL180679"
click at [379, 79] on div at bounding box center [603, 297] width 1206 height 594
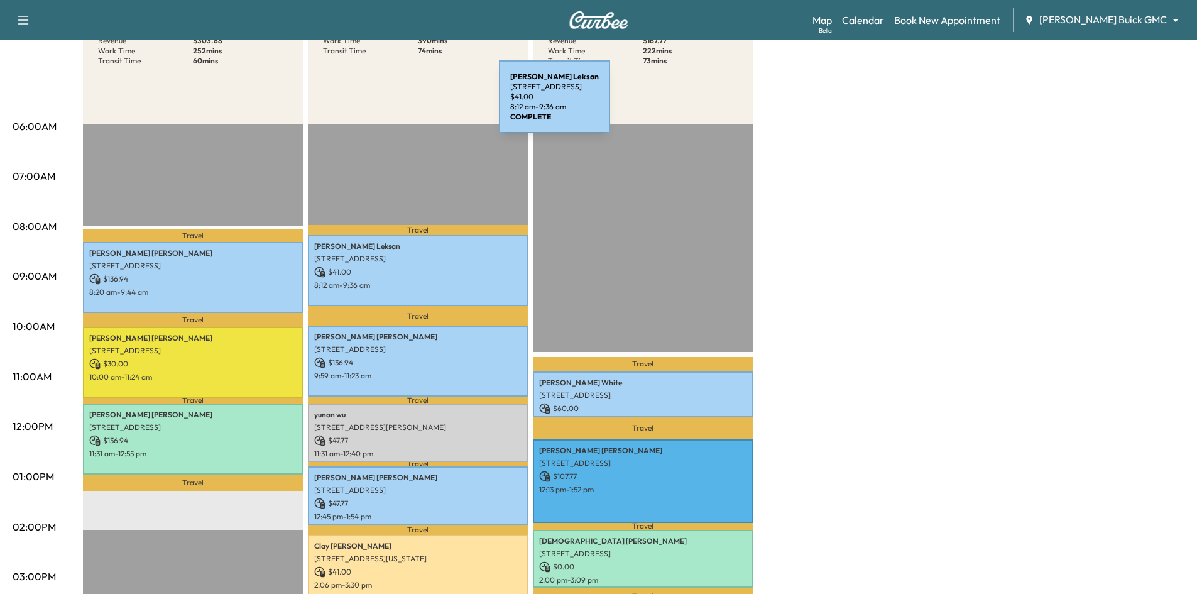
scroll to position [63, 0]
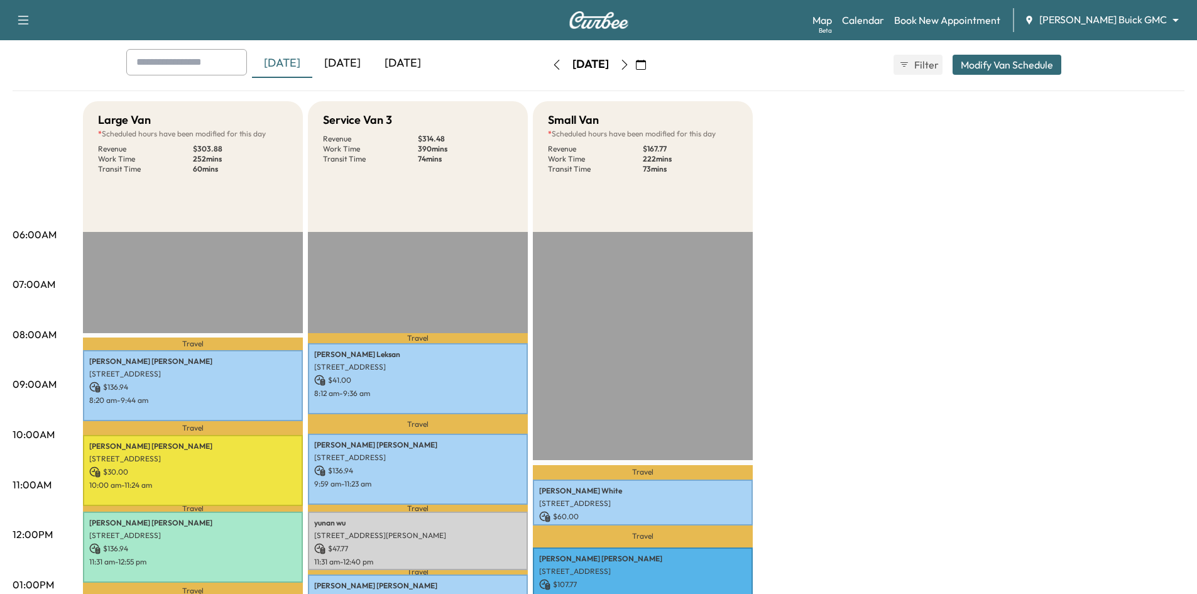
click at [342, 62] on div "[DATE]" at bounding box center [342, 63] width 60 height 29
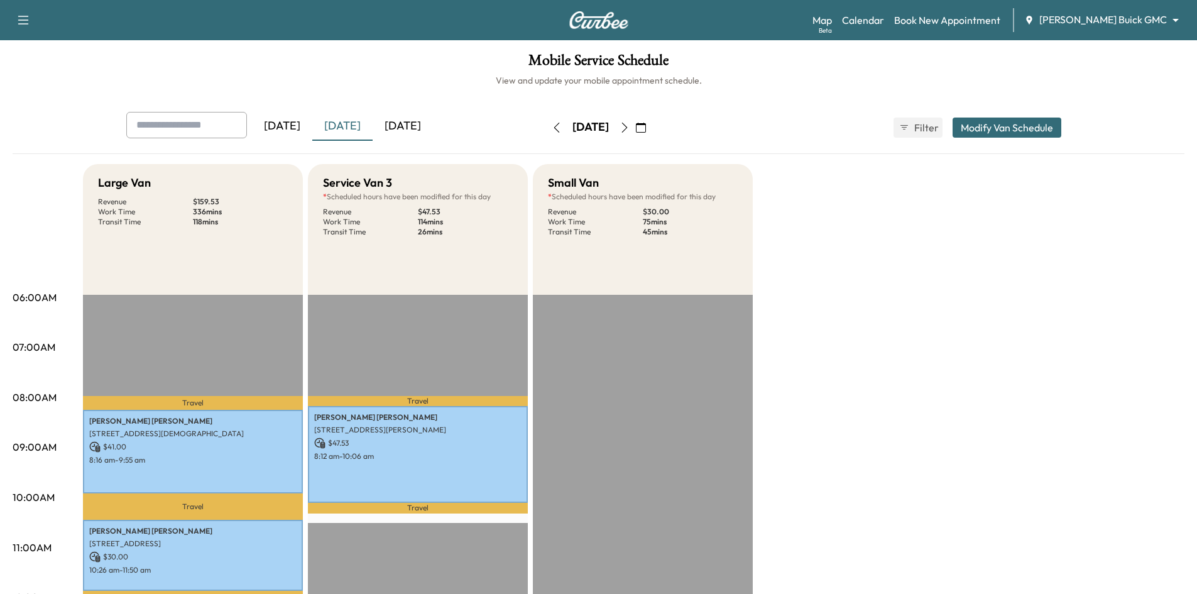
click at [398, 128] on div "[DATE]" at bounding box center [403, 126] width 60 height 29
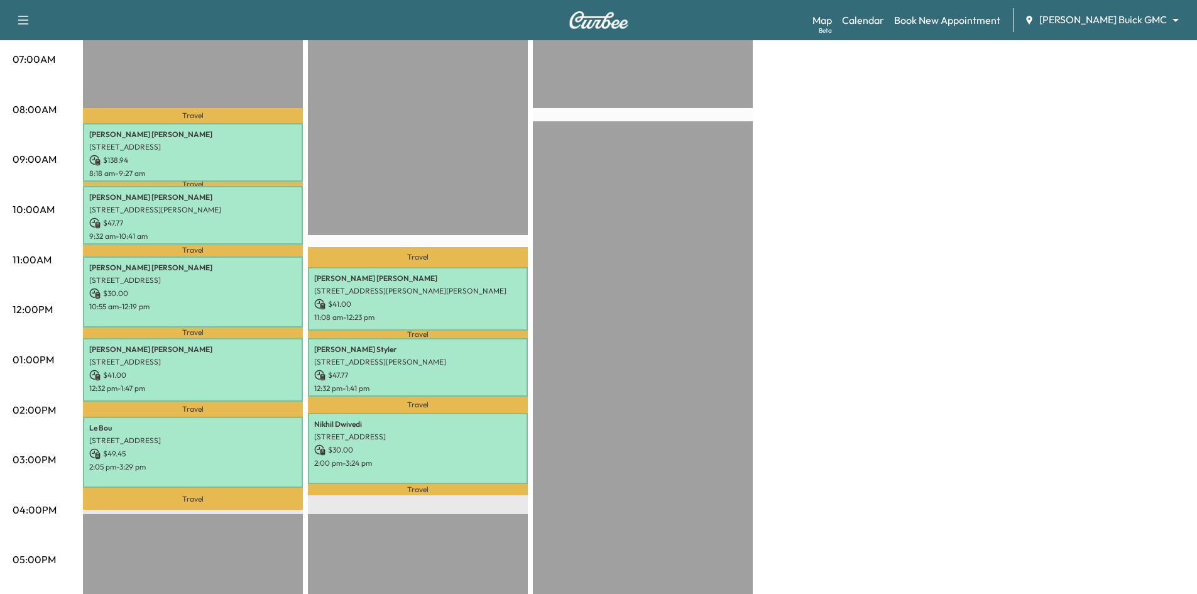
scroll to position [377, 0]
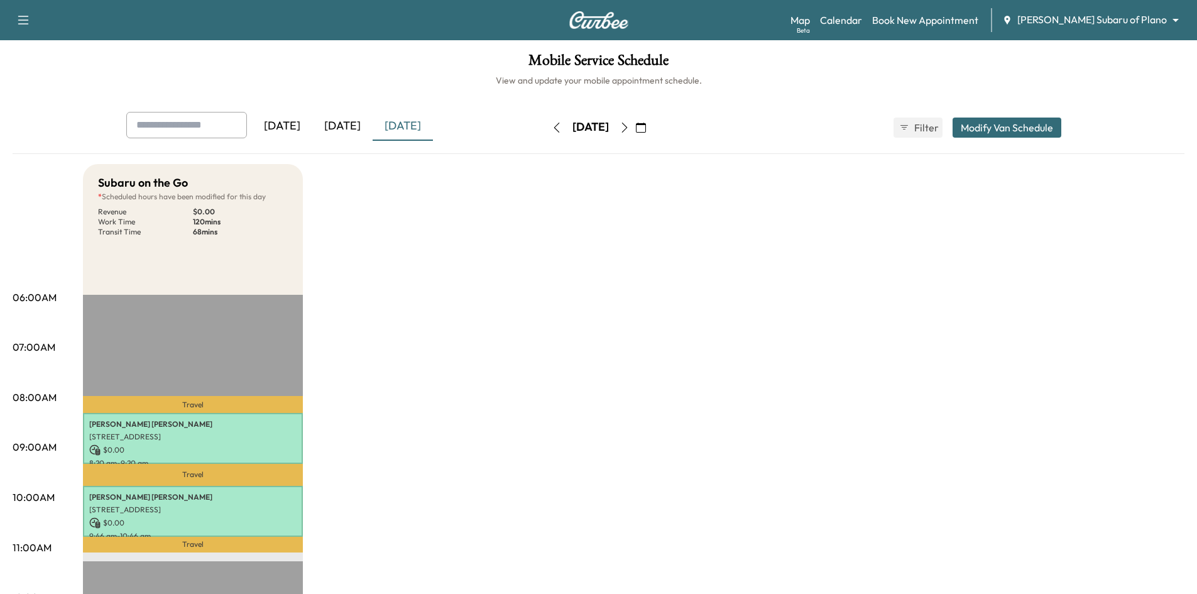
click at [405, 128] on div "[DATE]" at bounding box center [403, 126] width 60 height 29
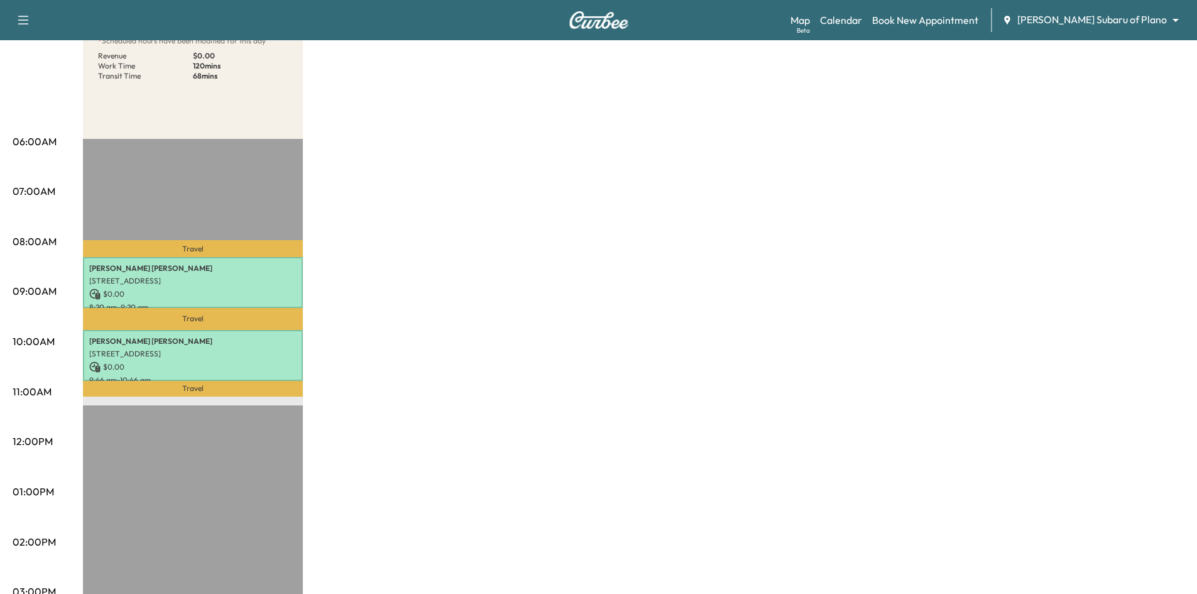
scroll to position [251, 0]
